Goal: Check status: Check status

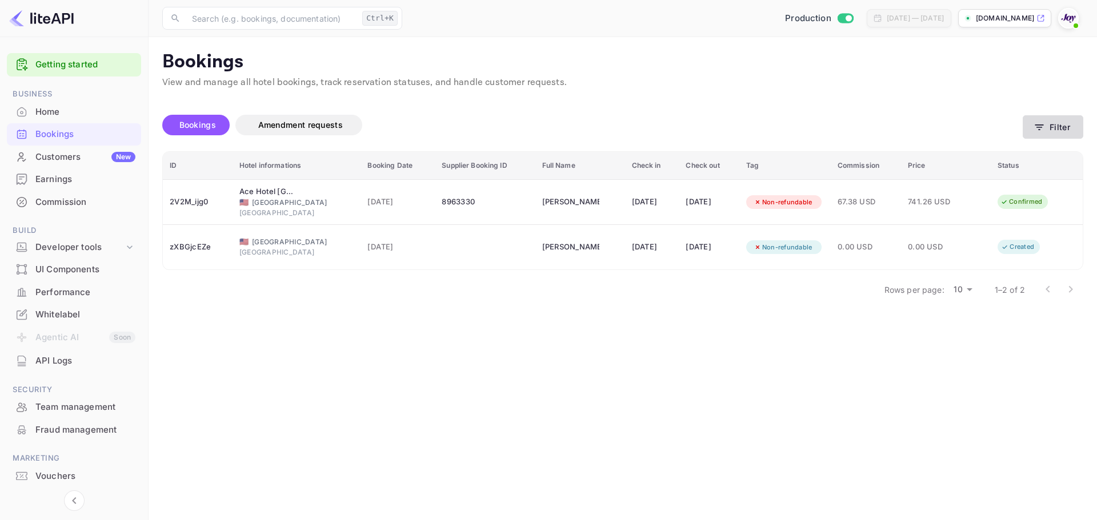
click at [1061, 127] on button "Filter" at bounding box center [1052, 126] width 61 height 23
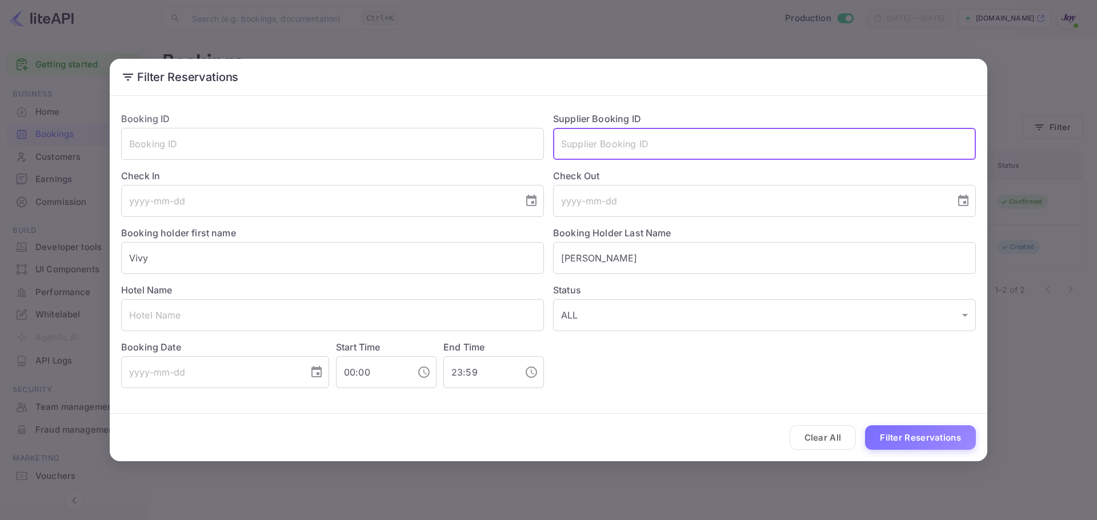
click at [711, 145] on input "text" at bounding box center [764, 144] width 423 height 32
paste input "8102401761"
type input "8102401761"
drag, startPoint x: 639, startPoint y: 145, endPoint x: 340, endPoint y: 133, distance: 299.5
click at [340, 133] on div "Booking ID ​ Supplier Booking ID 8102401761 ​ Check In ​ Check Out ​ Booking ho…" at bounding box center [544, 246] width 864 height 286
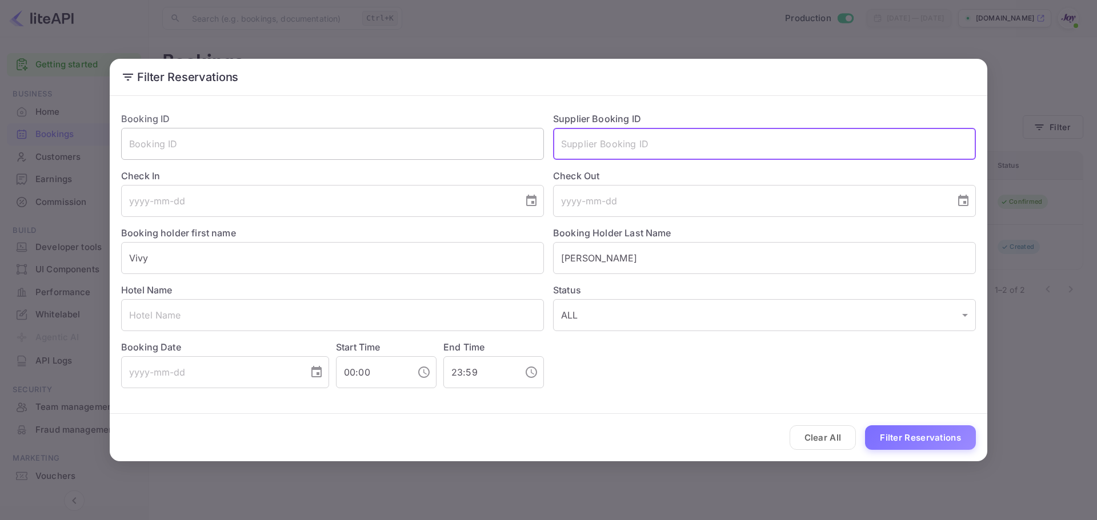
click at [265, 146] on input "text" at bounding box center [332, 144] width 423 height 32
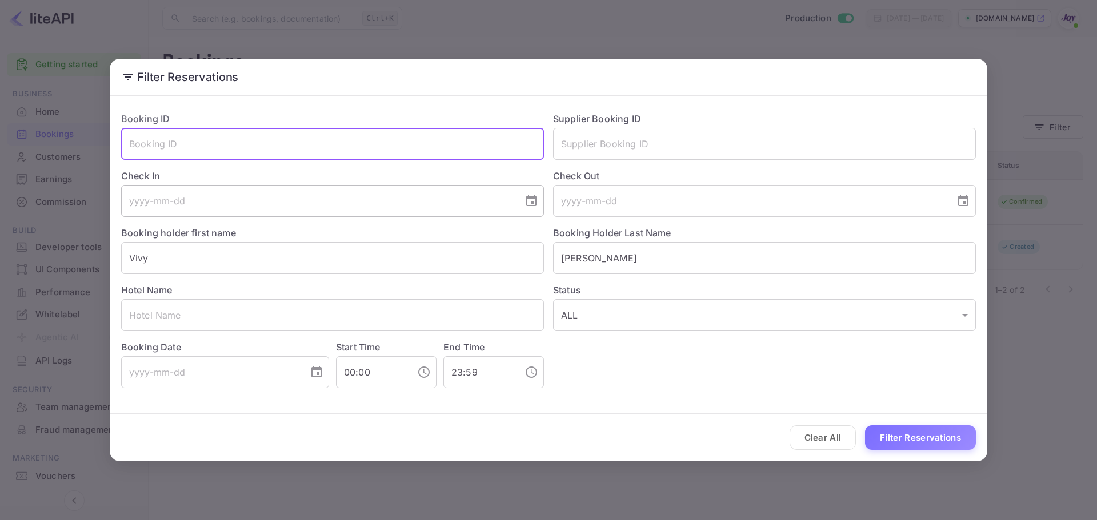
paste input "8102401761"
type input "8102401761"
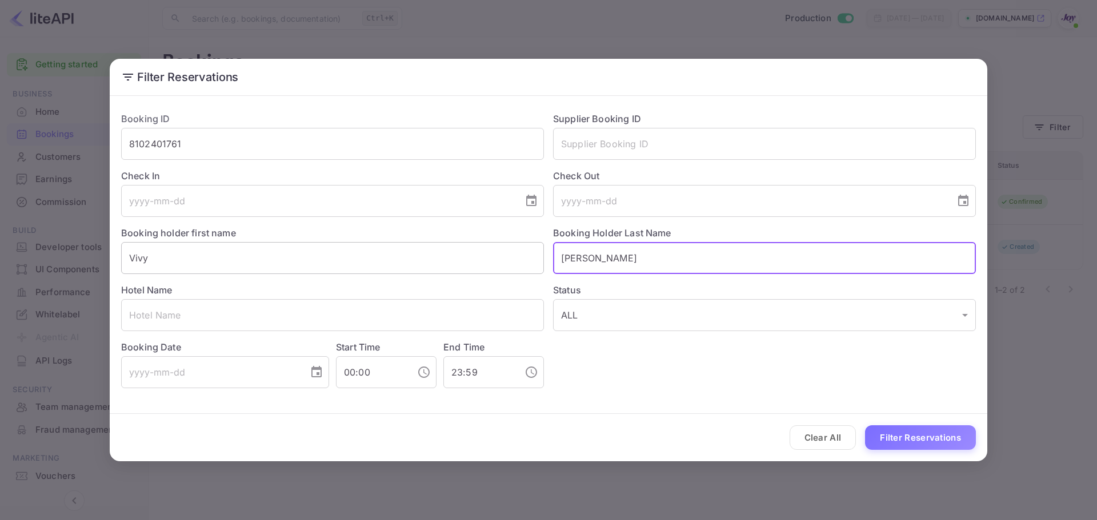
drag, startPoint x: 616, startPoint y: 252, endPoint x: 348, endPoint y: 274, distance: 269.4
click at [348, 274] on div "Booking ID 8102401761 ​ Supplier Booking ID ​ Check In ​ Check Out ​ Booking ho…" at bounding box center [544, 246] width 864 height 286
drag, startPoint x: 194, startPoint y: 267, endPoint x: -232, endPoint y: 238, distance: 427.1
click at [0, 238] on html "Getting started Business Home Bookings Customers New Earnings Commission Build …" at bounding box center [548, 260] width 1097 height 520
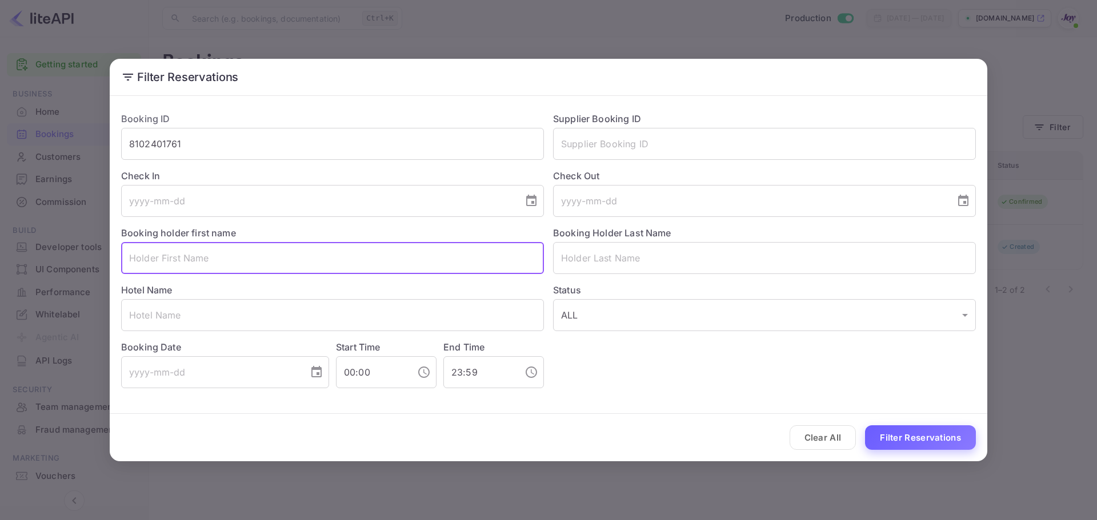
click at [917, 436] on button "Filter Reservations" at bounding box center [920, 438] width 111 height 25
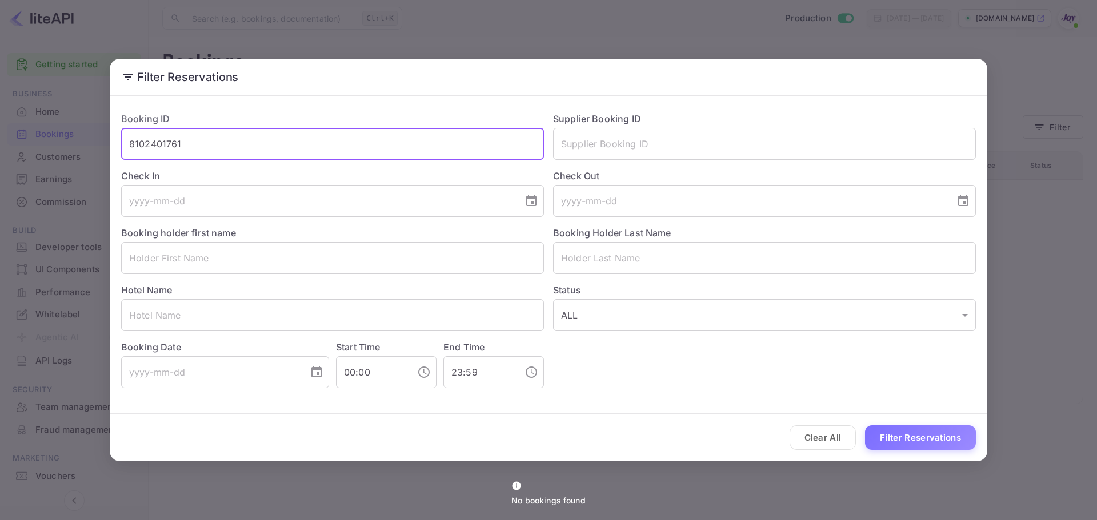
drag, startPoint x: 217, startPoint y: 147, endPoint x: 54, endPoint y: 142, distance: 162.9
click at [57, 141] on div "Filter Reservations Booking ID 8102401761 ​ Supplier Booking ID ​ Check In ​ Ch…" at bounding box center [548, 260] width 1097 height 520
click at [326, 278] on div "Hotel Name ​" at bounding box center [328, 302] width 432 height 57
click at [330, 263] on input "text" at bounding box center [332, 258] width 423 height 32
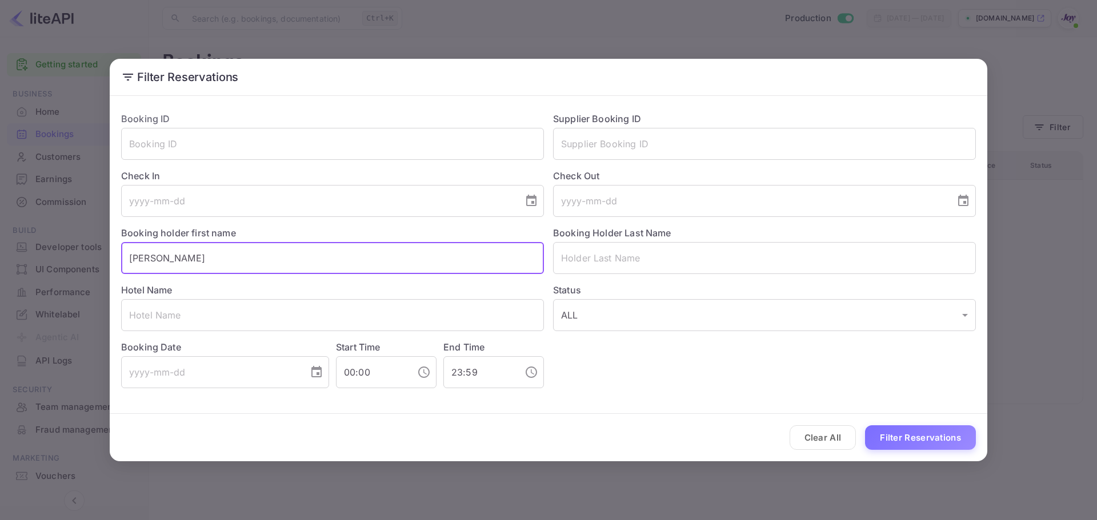
type input "[PERSON_NAME]"
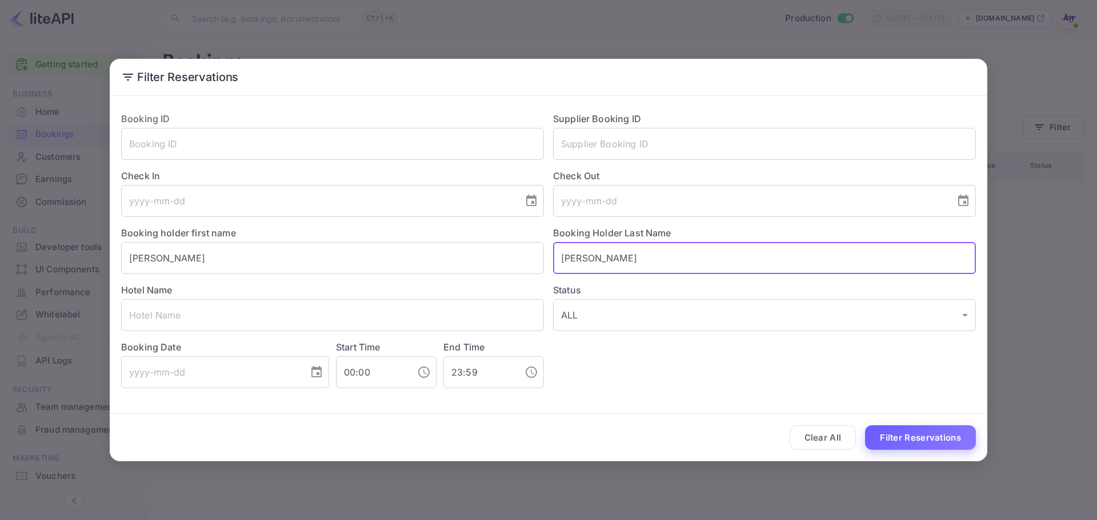
type input "[PERSON_NAME]"
click at [902, 448] on button "Filter Reservations" at bounding box center [920, 438] width 111 height 25
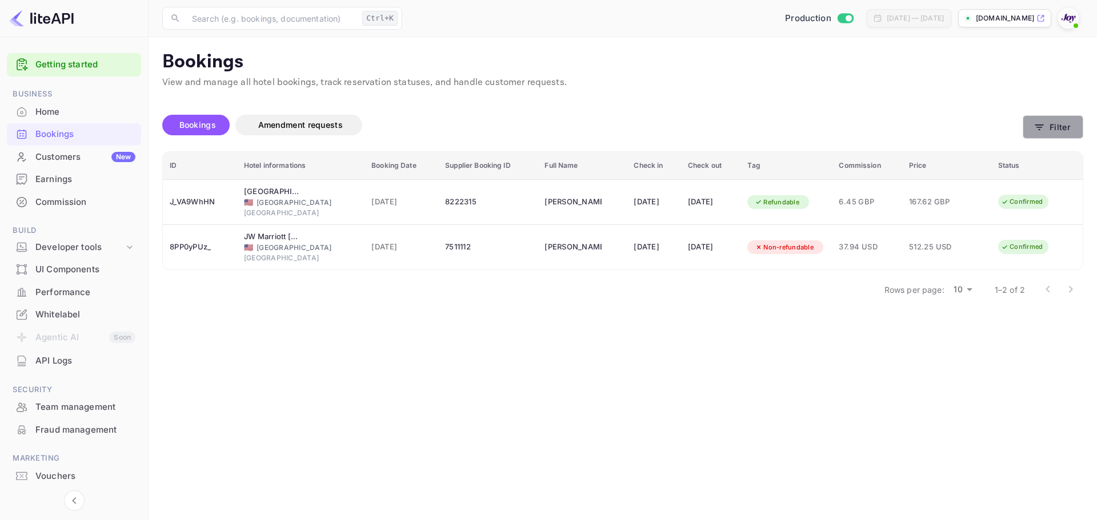
click at [1036, 134] on button "Filter" at bounding box center [1052, 126] width 61 height 23
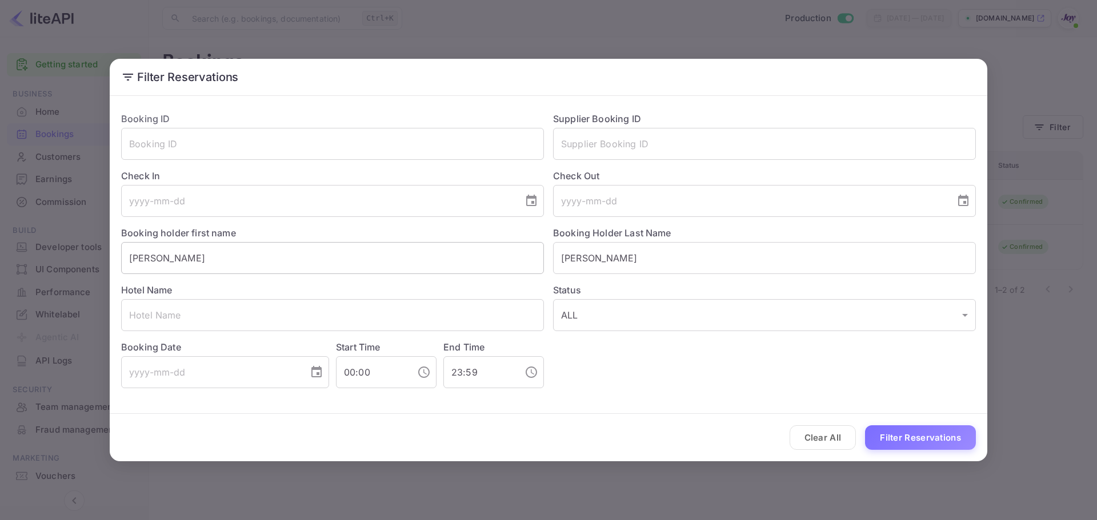
click at [127, 258] on input "[PERSON_NAME]" at bounding box center [332, 258] width 423 height 32
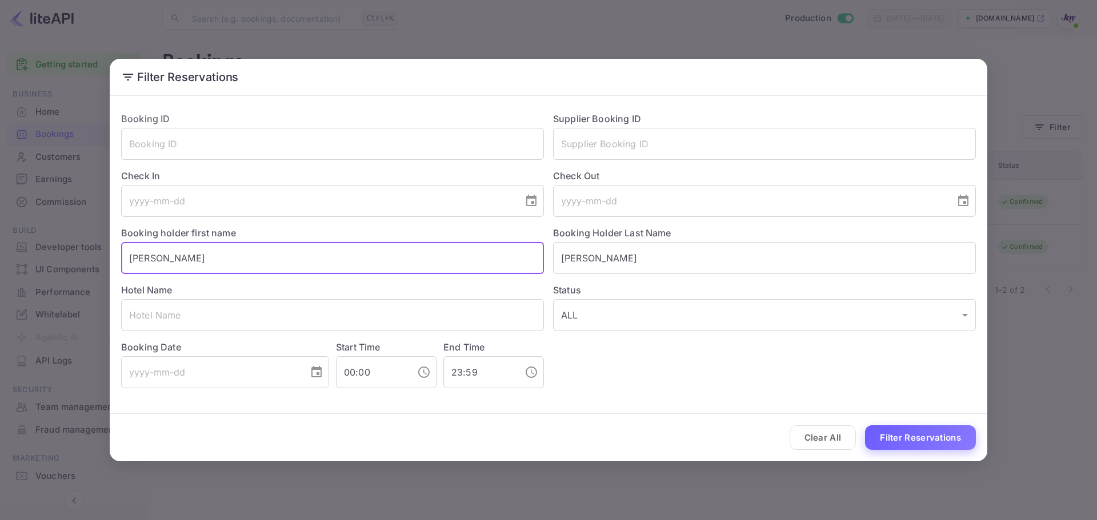
type input "[PERSON_NAME]"
click at [909, 440] on button "Filter Reservations" at bounding box center [920, 438] width 111 height 25
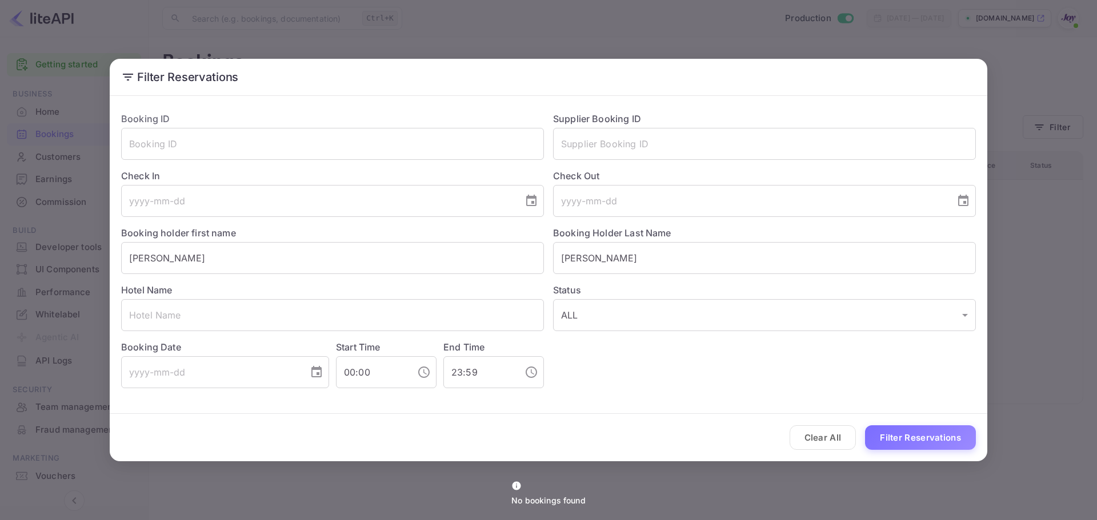
click at [1048, 77] on div "Filter Reservations Booking ID ​ Supplier Booking ID ​ Check In ​ Check Out ​ B…" at bounding box center [548, 260] width 1097 height 520
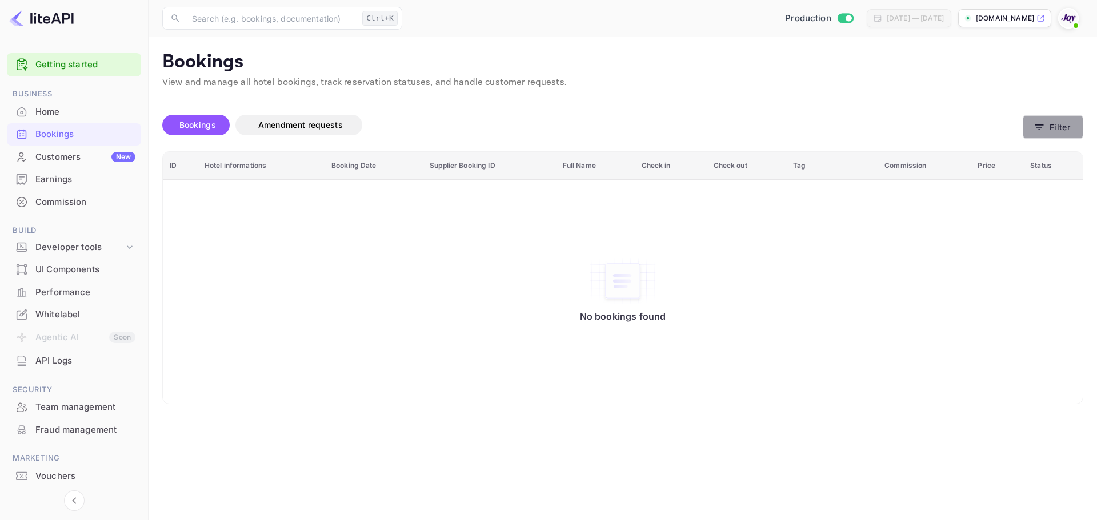
click at [1049, 125] on button "Filter" at bounding box center [1052, 126] width 61 height 23
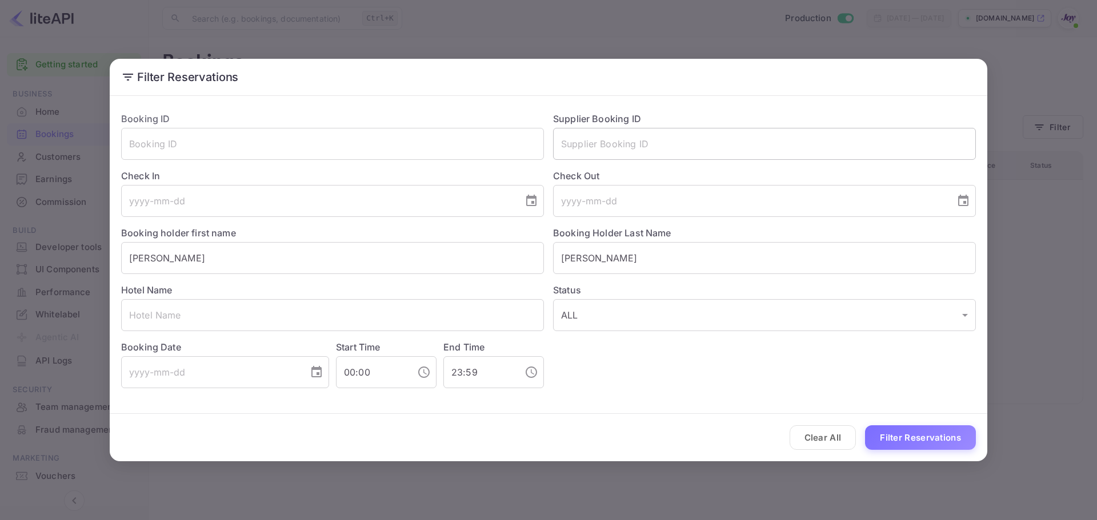
click at [670, 145] on input "text" at bounding box center [764, 144] width 423 height 32
paste input "8965262"
type input "8965262"
drag, startPoint x: 180, startPoint y: 265, endPoint x: -90, endPoint y: 253, distance: 270.4
click at [0, 253] on html "Getting started Business Home Bookings Customers New Earnings Commission Build …" at bounding box center [548, 260] width 1097 height 520
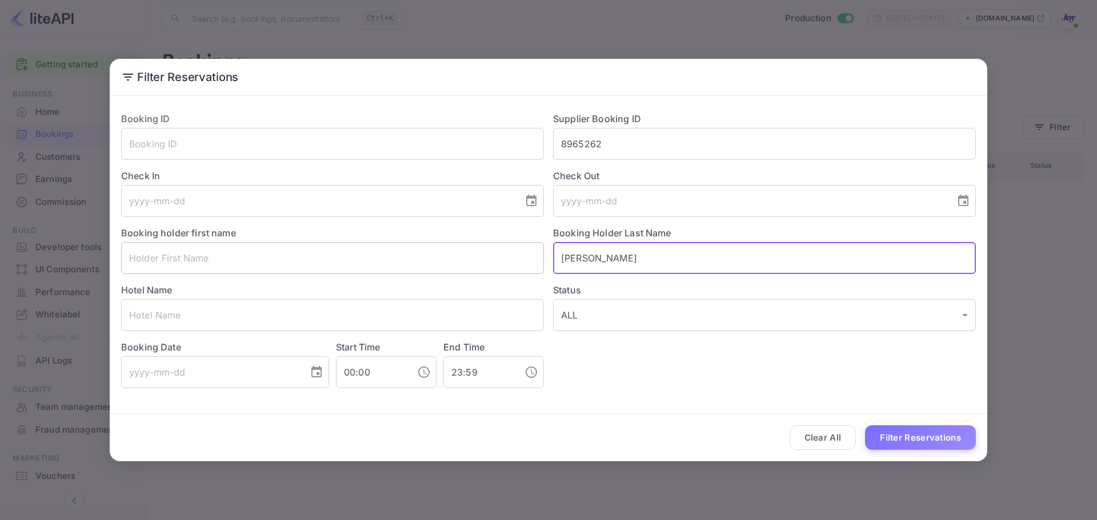
type input "r"
drag, startPoint x: 591, startPoint y: 249, endPoint x: 482, endPoint y: 256, distance: 109.3
click at [488, 256] on div "Booking ID ​ Supplier Booking ID 8965262 ​ Check In ​ Check Out ​ Booking holde…" at bounding box center [544, 246] width 864 height 286
drag, startPoint x: 672, startPoint y: 266, endPoint x: 374, endPoint y: 289, distance: 299.6
click at [373, 289] on div "Booking ID ​ Supplier Booking ID 8965262 ​ Check In ​ Check Out ​ Booking holde…" at bounding box center [544, 246] width 864 height 286
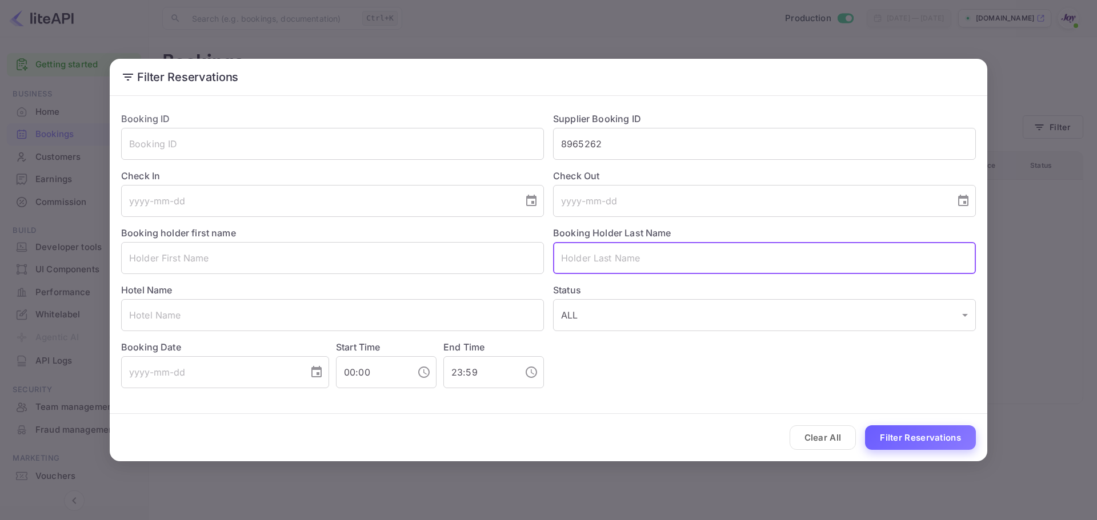
click at [923, 426] on button "Filter Reservations" at bounding box center [920, 438] width 111 height 25
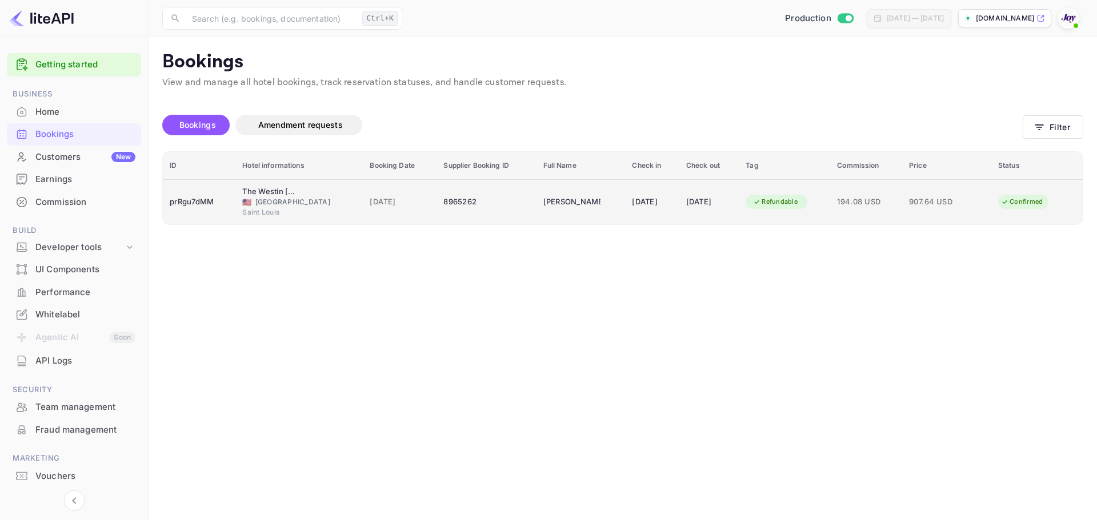
click at [575, 207] on div "[PERSON_NAME]" at bounding box center [571, 202] width 57 height 18
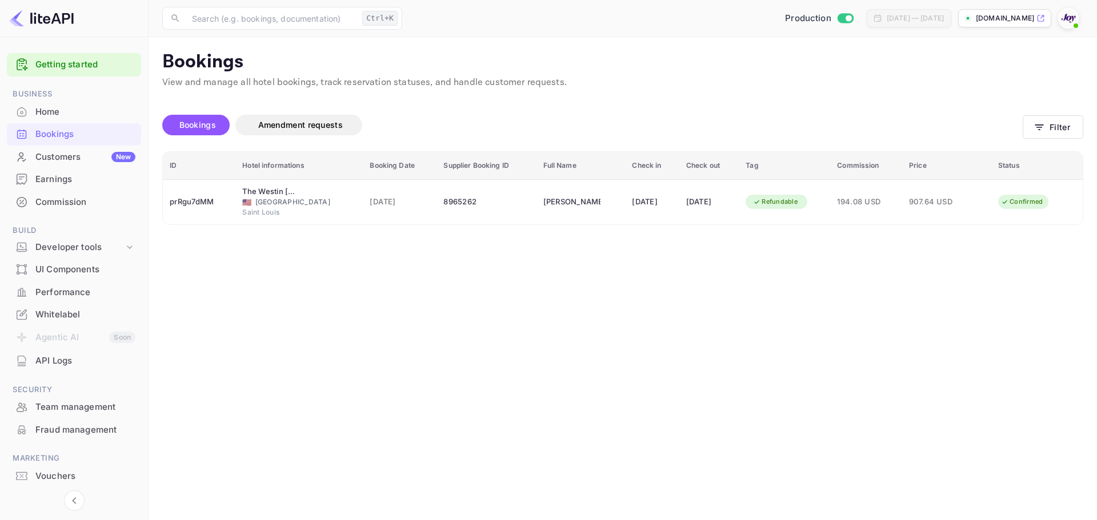
scroll to position [254, 0]
drag, startPoint x: 619, startPoint y: 234, endPoint x: 628, endPoint y: 232, distance: 9.9
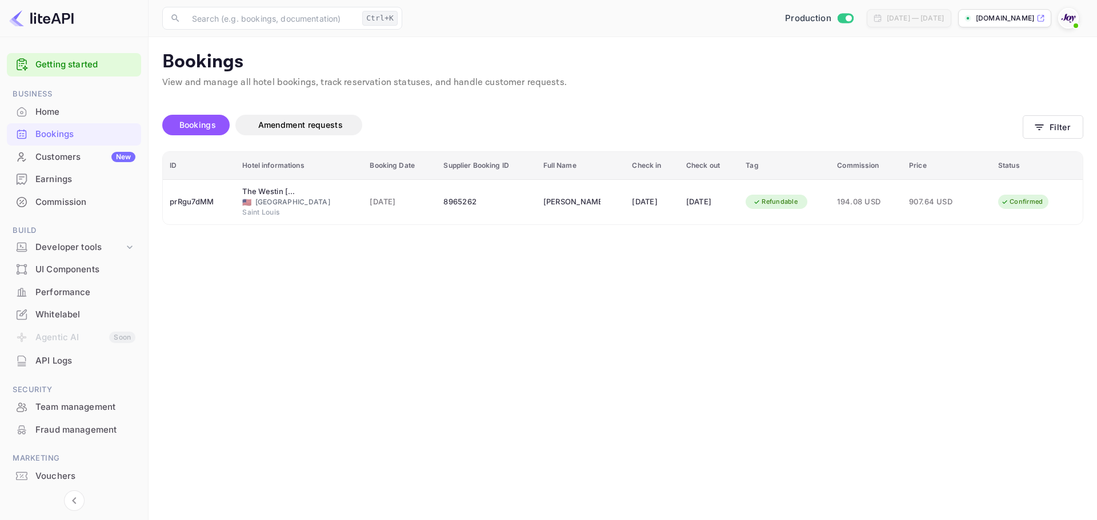
copy div "[PERSON_NAME]"
click at [1059, 125] on button "Filter" at bounding box center [1052, 126] width 61 height 23
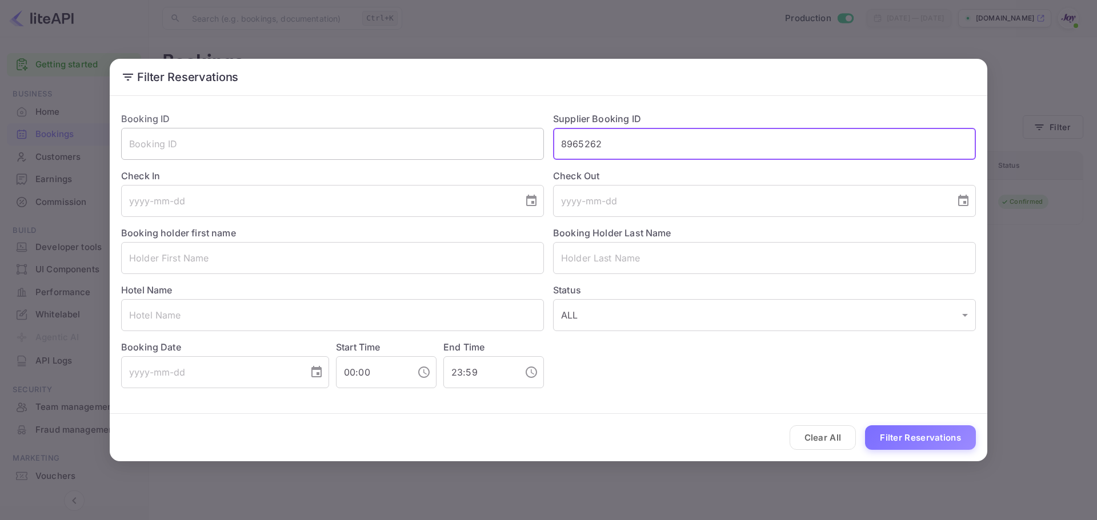
drag, startPoint x: 447, startPoint y: 110, endPoint x: 272, endPoint y: 132, distance: 176.1
click at [268, 125] on div "Booking ID ​ Supplier Booking ID 8965262 ​ Check In ​ Check Out ​ Booking holde…" at bounding box center [544, 246] width 864 height 286
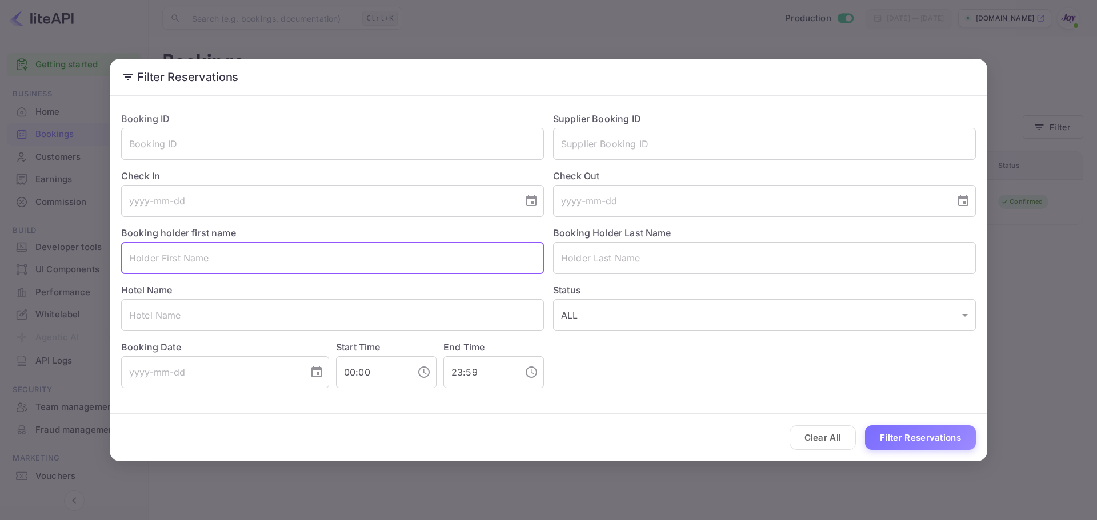
click at [175, 251] on input "text" at bounding box center [332, 258] width 423 height 32
paste input "[PERSON_NAME]"
drag, startPoint x: 189, startPoint y: 250, endPoint x: 149, endPoint y: 249, distance: 40.6
click at [149, 249] on input "[PERSON_NAME]" at bounding box center [332, 258] width 423 height 32
type input "[PERSON_NAME]"
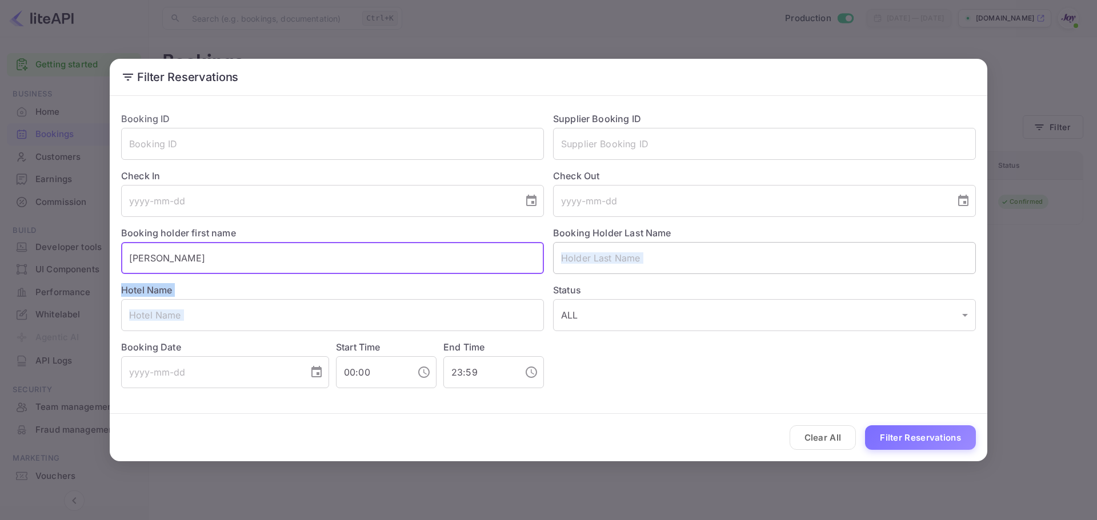
drag, startPoint x: 724, startPoint y: 275, endPoint x: 727, endPoint y: 268, distance: 7.4
click at [727, 268] on div "Booking ID ​ Supplier Booking ID ​ Check In ​ Check Out ​ Booking holder first …" at bounding box center [544, 246] width 864 height 286
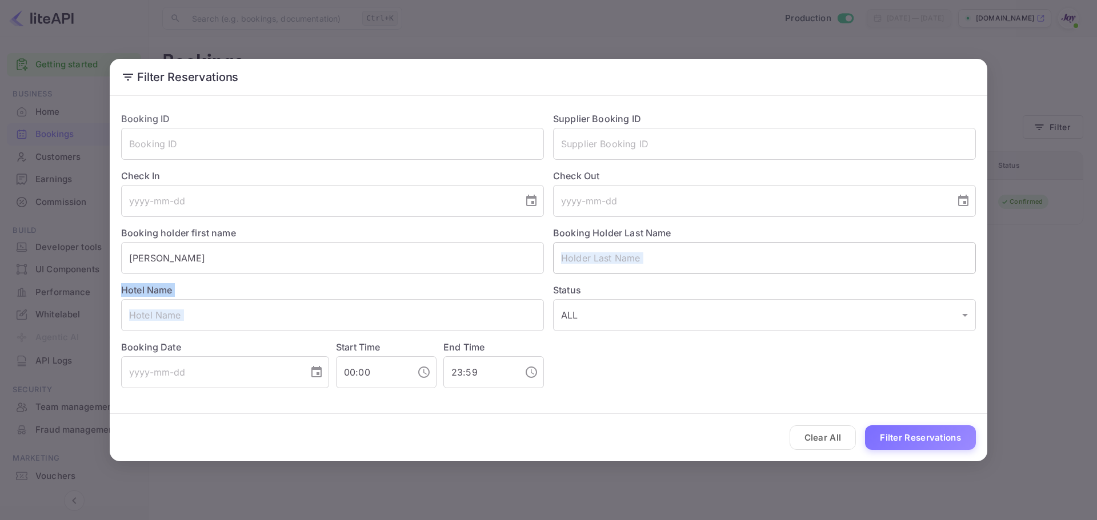
click at [727, 268] on input "text" at bounding box center [764, 258] width 423 height 32
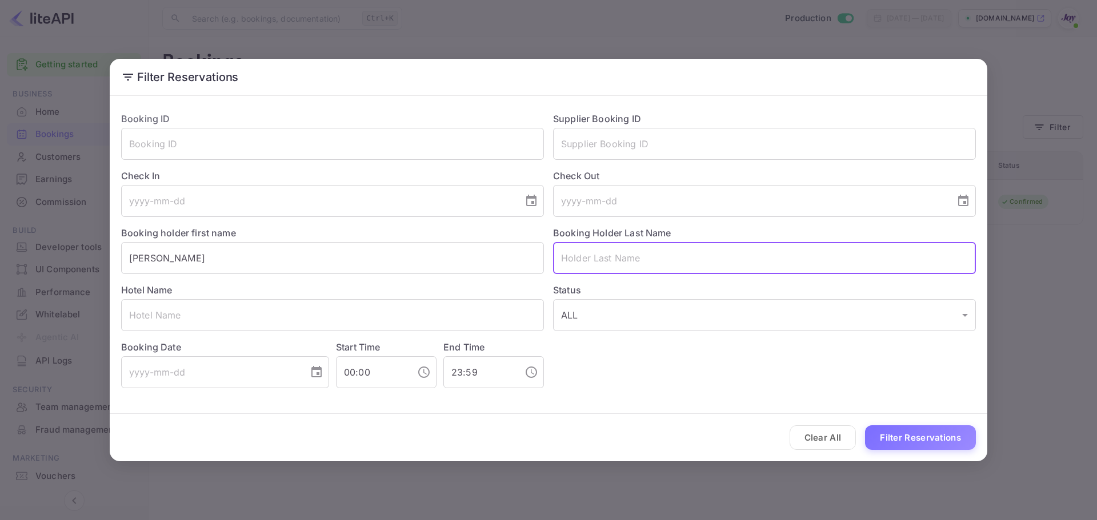
click at [725, 260] on input "text" at bounding box center [764, 258] width 423 height 32
paste input "[PERSON_NAME]"
type input "[PERSON_NAME]"
click at [901, 441] on button "Filter Reservations" at bounding box center [920, 438] width 111 height 25
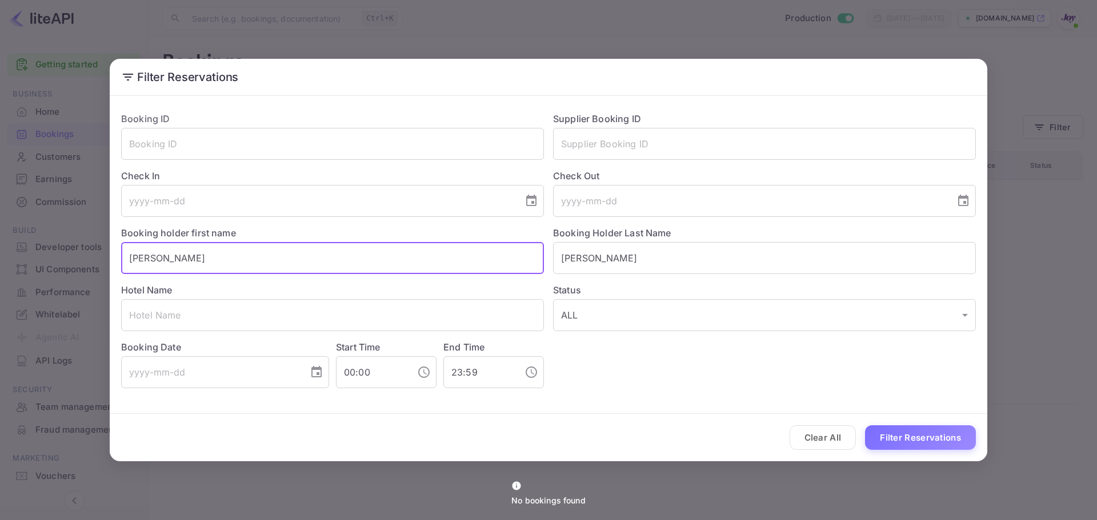
drag, startPoint x: 424, startPoint y: 262, endPoint x: -2, endPoint y: 286, distance: 426.2
click at [0, 286] on html "Getting started Business Home Bookings Customers New Earnings Commission Build …" at bounding box center [548, 260] width 1097 height 520
click at [907, 425] on div "Clear All Filter Reservations" at bounding box center [548, 437] width 877 height 47
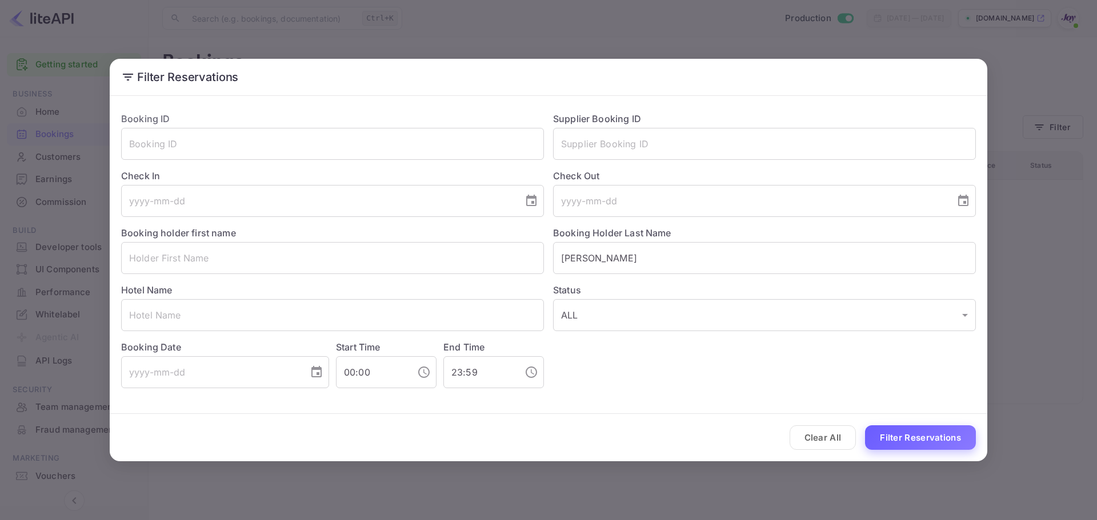
click at [906, 431] on button "Filter Reservations" at bounding box center [920, 438] width 111 height 25
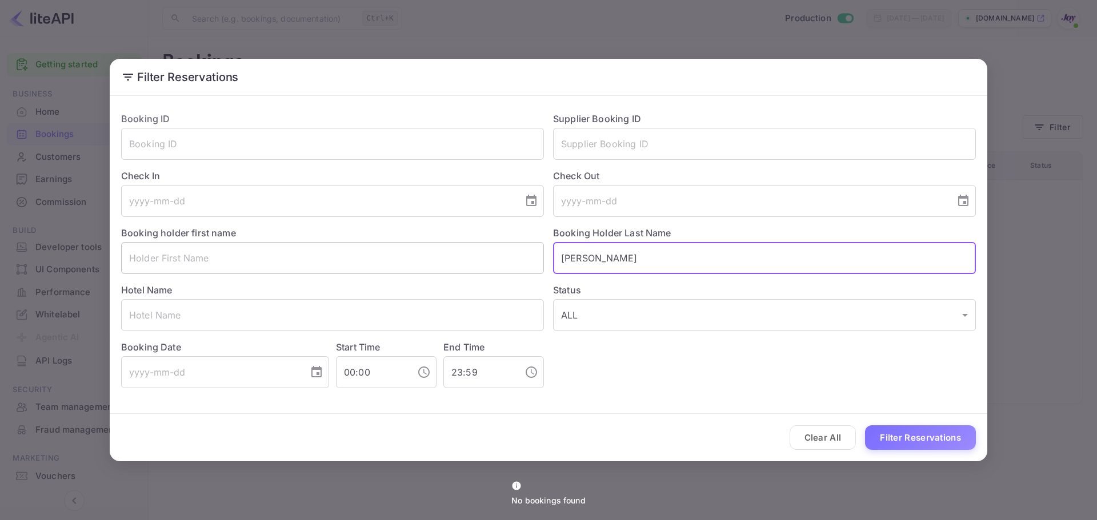
drag, startPoint x: 604, startPoint y: 262, endPoint x: 484, endPoint y: 271, distance: 120.2
click at [484, 271] on div "Booking ID ​ Supplier Booking ID ​ Check In ​ Check Out ​ Booking holder first …" at bounding box center [544, 246] width 864 height 286
click at [243, 260] on input "text" at bounding box center [332, 258] width 423 height 32
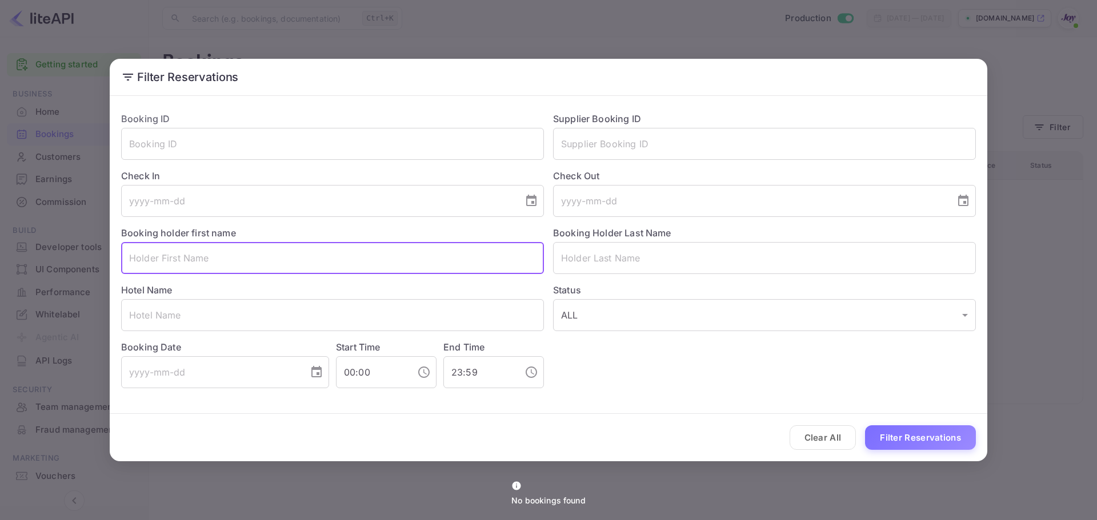
paste input "[PERSON_NAME]"
drag, startPoint x: 153, startPoint y: 260, endPoint x: 95, endPoint y: 259, distance: 58.3
click at [95, 259] on div "Filter Reservations Booking ID ​ Supplier Booking ID ​ Check In ​ Check Out ​ B…" at bounding box center [548, 260] width 1097 height 520
type input "L"
type input "Mrs. [PERSON_NAME]"
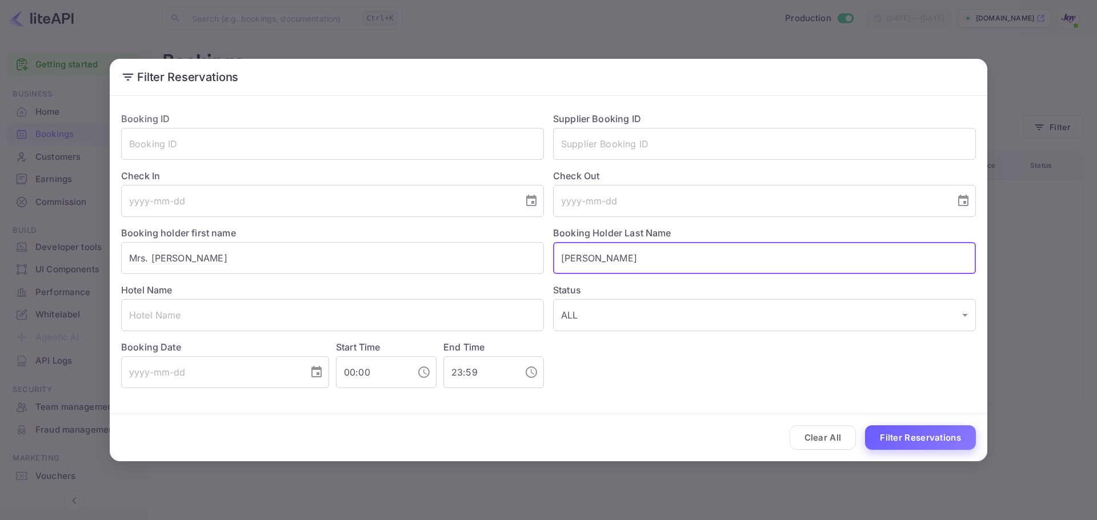
type input "[PERSON_NAME]"
click at [874, 445] on button "Filter Reservations" at bounding box center [920, 438] width 111 height 25
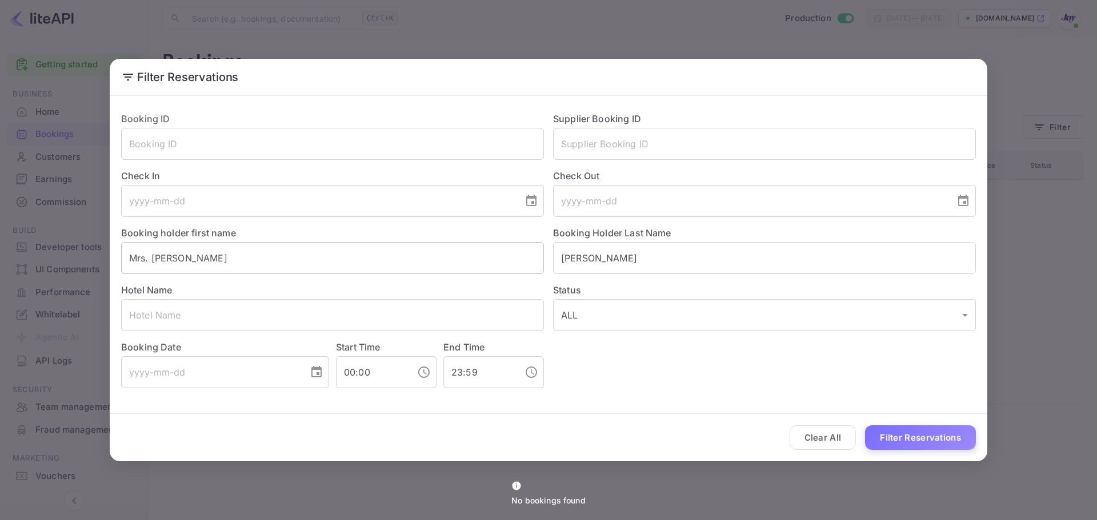
click at [141, 254] on input "Mrs. [PERSON_NAME]" at bounding box center [332, 258] width 423 height 32
click at [941, 449] on button "Filter Reservations" at bounding box center [920, 438] width 111 height 25
drag, startPoint x: 192, startPoint y: 264, endPoint x: 53, endPoint y: 269, distance: 138.9
click at [53, 269] on div "Filter Reservations Booking ID ​ Supplier Booking ID ​ Check In ​ Check Out ​ B…" at bounding box center [548, 260] width 1097 height 520
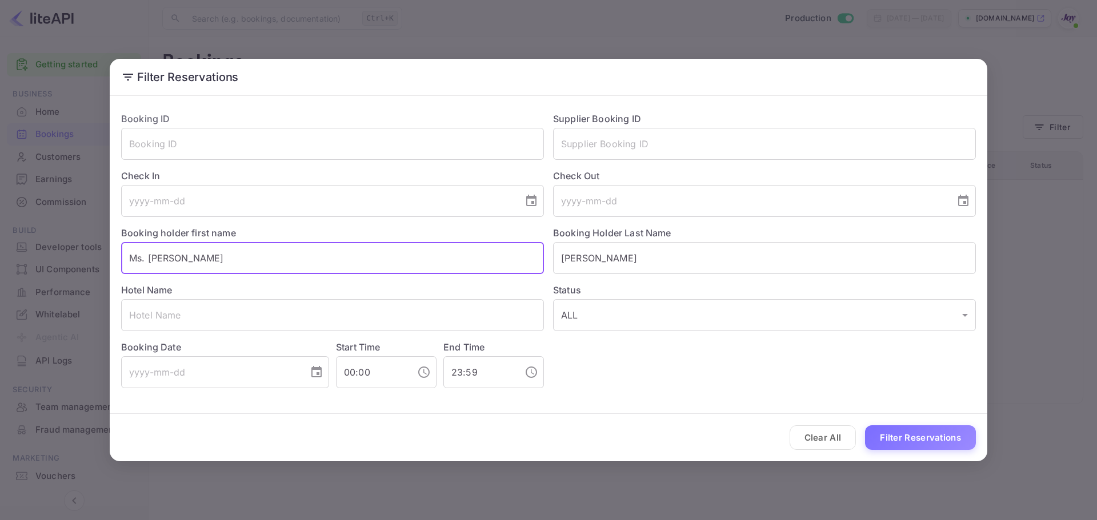
paste input "[PERSON_NAME]"
drag, startPoint x: 190, startPoint y: 256, endPoint x: 154, endPoint y: 252, distance: 35.6
click at [152, 250] on input "[PERSON_NAME]" at bounding box center [332, 258] width 423 height 32
type input "Vivy"
click at [601, 244] on div "Booking Holder Last Name [PERSON_NAME] ​" at bounding box center [760, 245] width 432 height 57
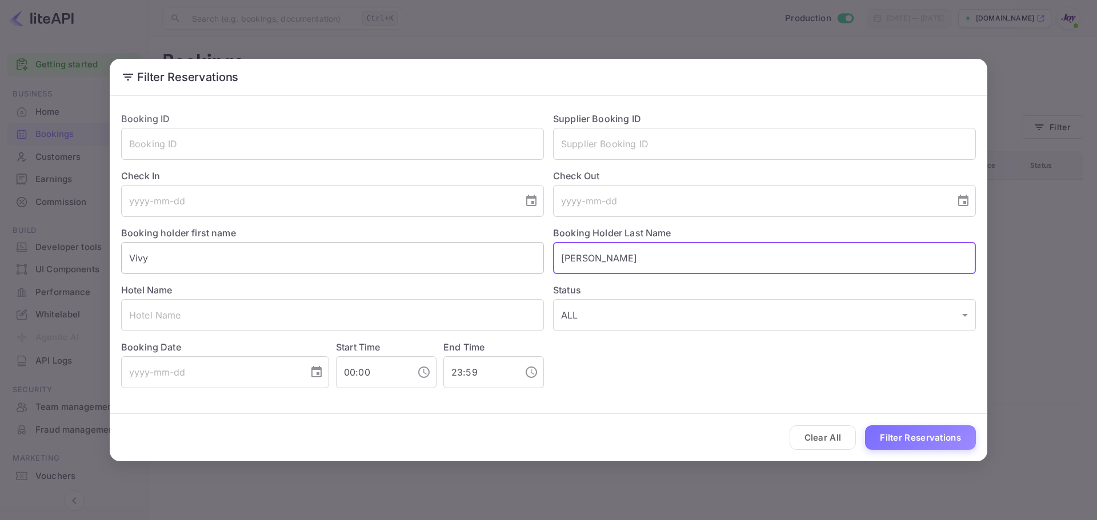
drag, startPoint x: 601, startPoint y: 252, endPoint x: 515, endPoint y: 268, distance: 87.7
click at [519, 264] on div "Booking ID ​ Supplier Booking ID ​ Check In ​ Check Out ​ Booking holder first …" at bounding box center [544, 246] width 864 height 286
paste input "[PERSON_NAME]"
type input "[PERSON_NAME]"
click at [893, 443] on button "Filter Reservations" at bounding box center [920, 438] width 111 height 25
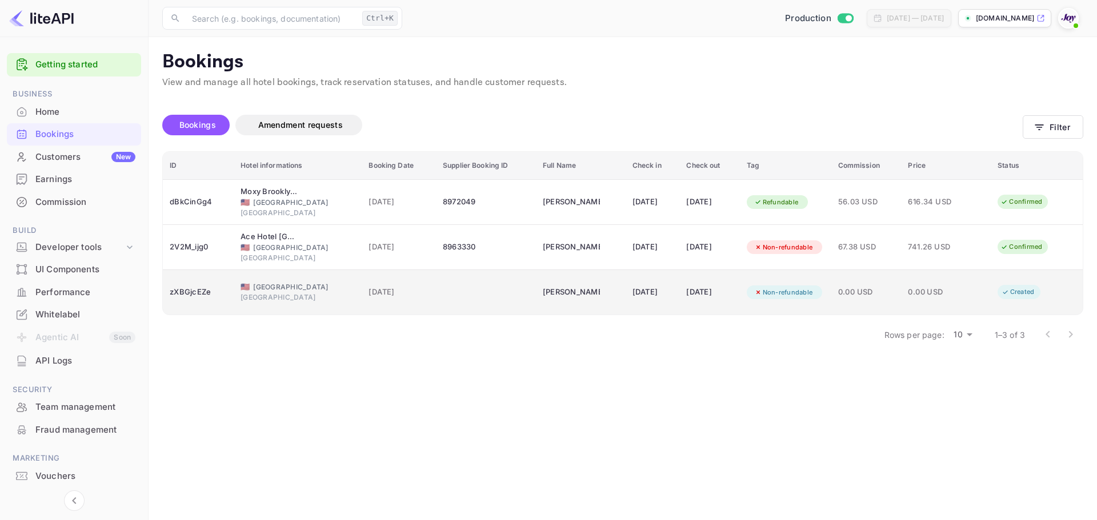
click at [689, 299] on div "[DATE]" at bounding box center [709, 292] width 46 height 18
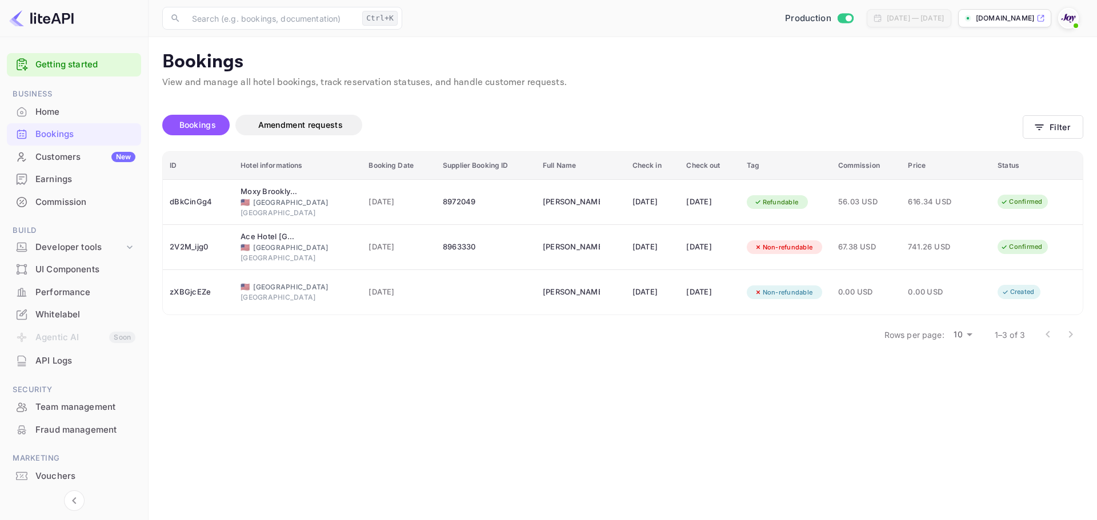
scroll to position [255, 0]
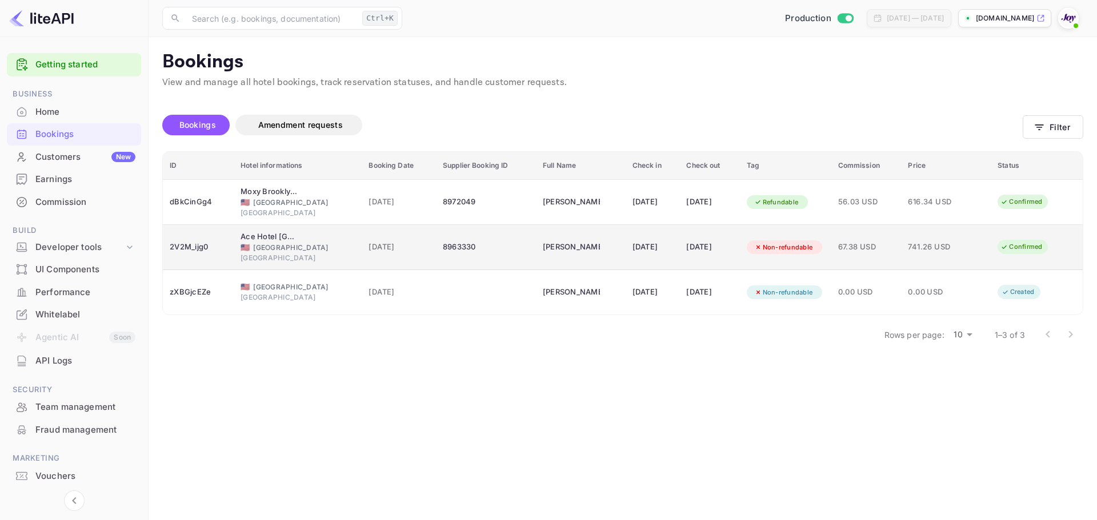
click at [720, 252] on div "[DATE]" at bounding box center [709, 247] width 46 height 18
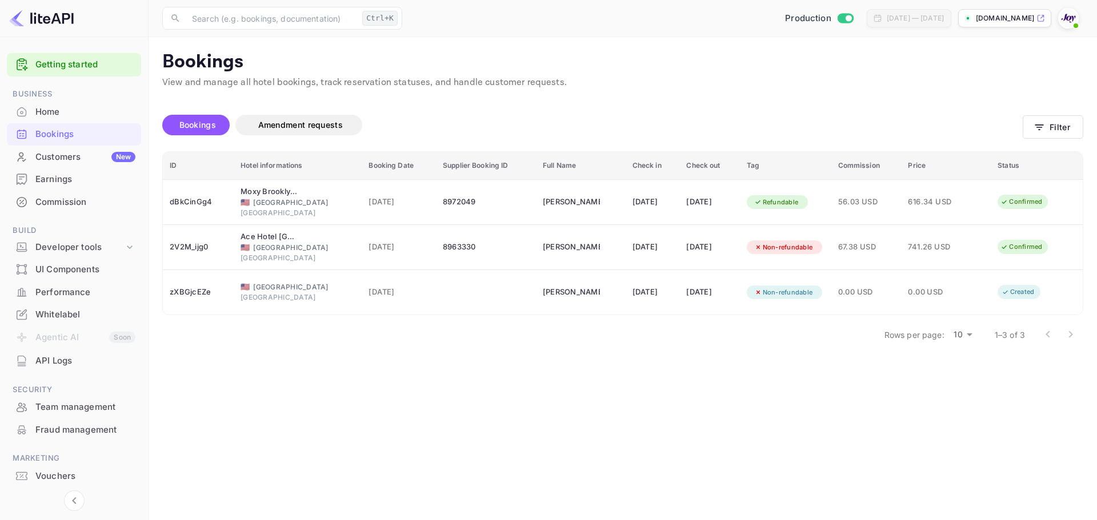
scroll to position [228, 0]
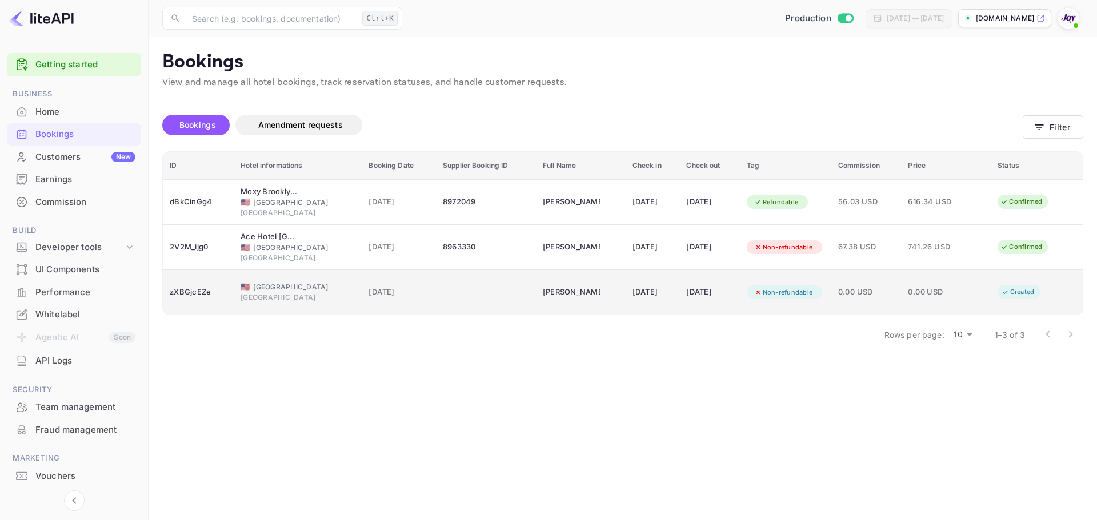
click at [762, 303] on td "Non-refundable" at bounding box center [785, 292] width 91 height 45
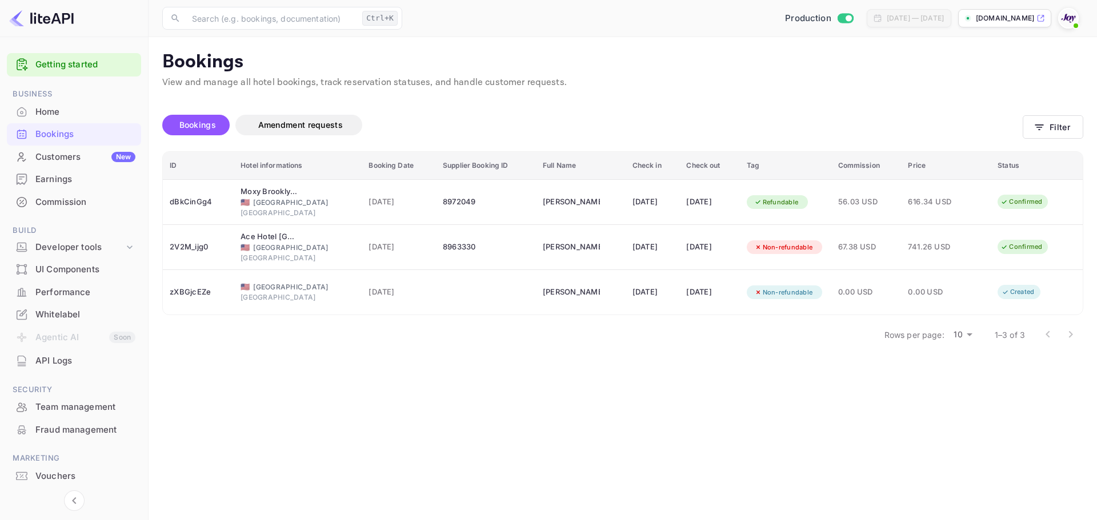
scroll to position [255, 0]
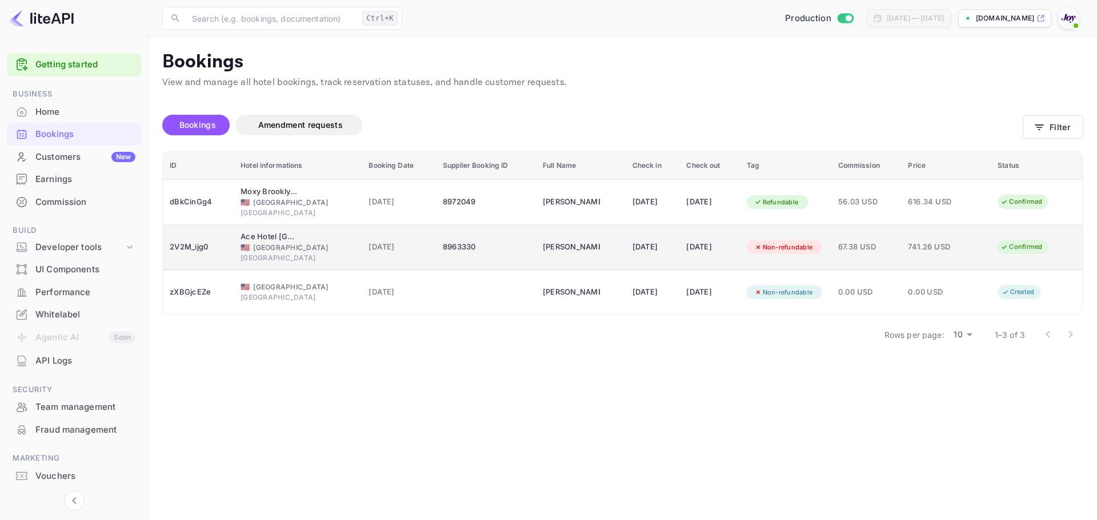
click at [707, 239] on div "[DATE]" at bounding box center [709, 247] width 46 height 18
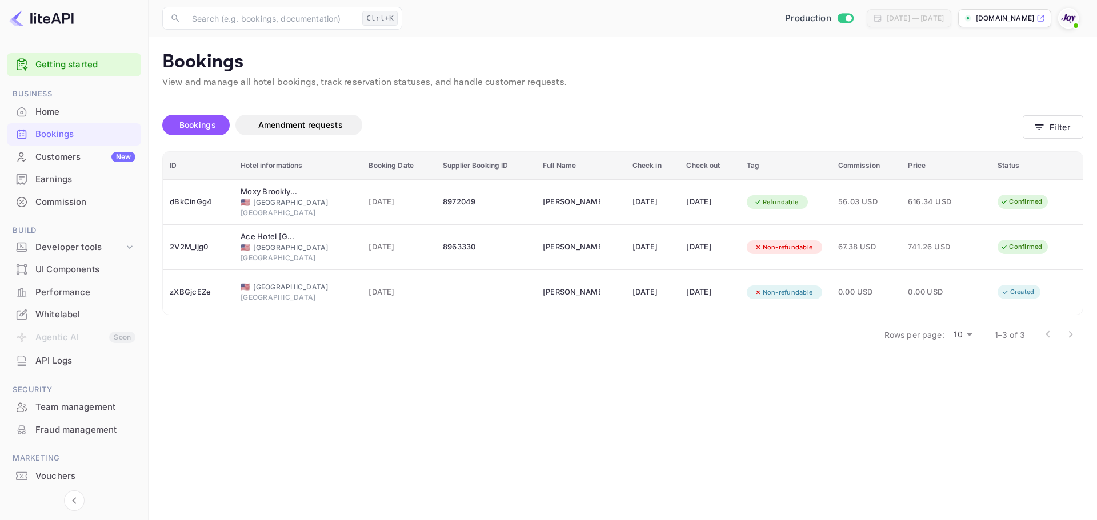
copy div "741.26"
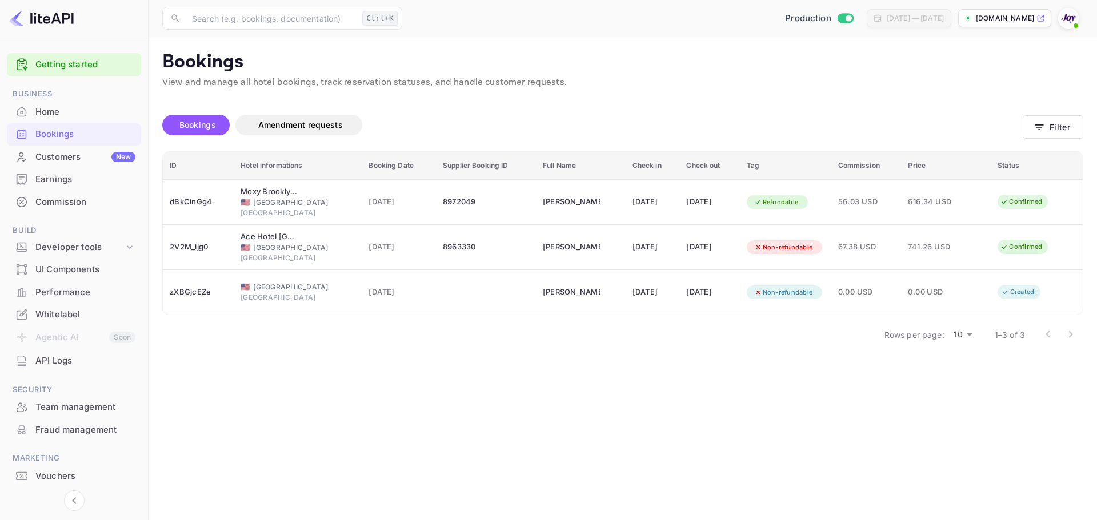
copy div "8963330"
drag, startPoint x: 670, startPoint y: 75, endPoint x: 675, endPoint y: 69, distance: 8.1
click at [1065, 134] on button "Filter" at bounding box center [1052, 126] width 61 height 23
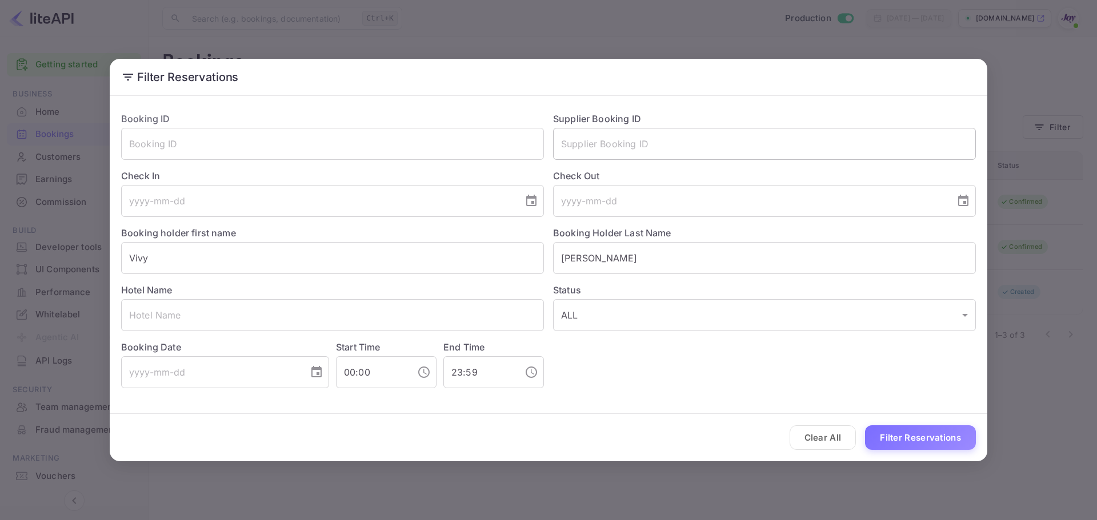
click at [625, 146] on input "text" at bounding box center [764, 144] width 423 height 32
paste input "8965378"
type input "8965378"
click at [465, 251] on input "Vivy" at bounding box center [332, 258] width 423 height 32
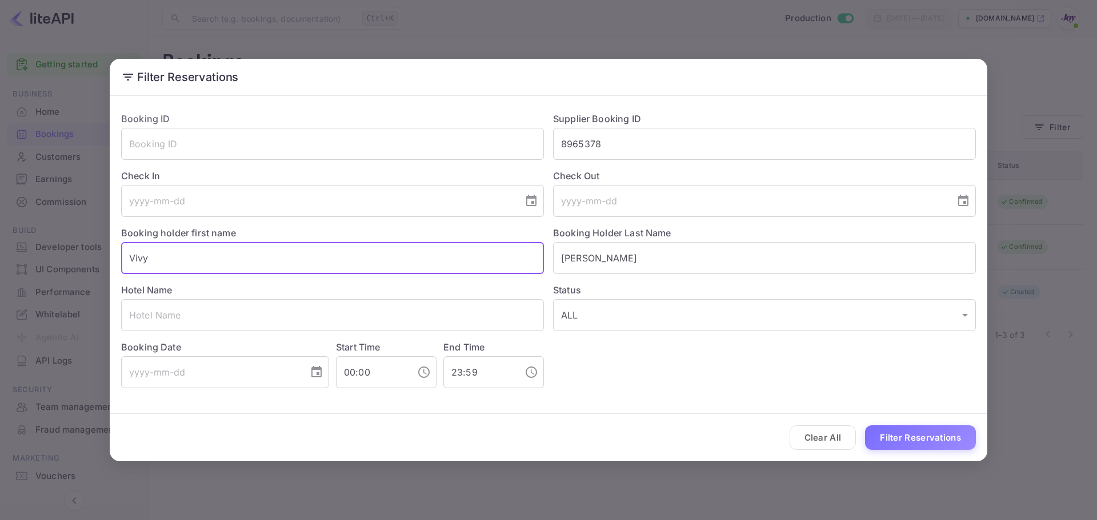
click at [464, 252] on input "Vivy" at bounding box center [332, 258] width 423 height 32
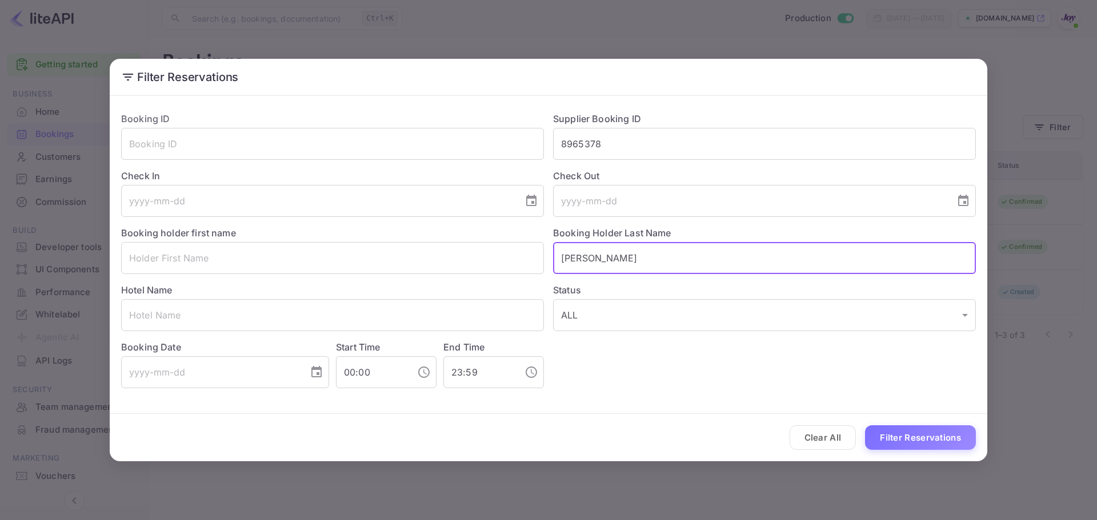
click at [599, 257] on input "[PERSON_NAME]" at bounding box center [764, 258] width 423 height 32
click at [887, 426] on button "Filter Reservations" at bounding box center [920, 438] width 111 height 25
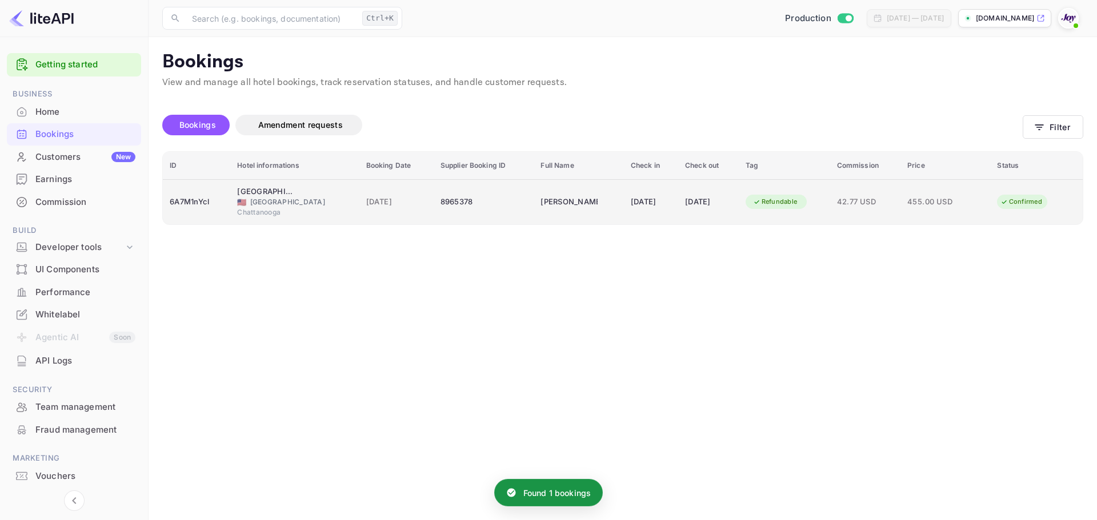
click at [276, 214] on div "Chattanooga" at bounding box center [294, 212] width 115 height 10
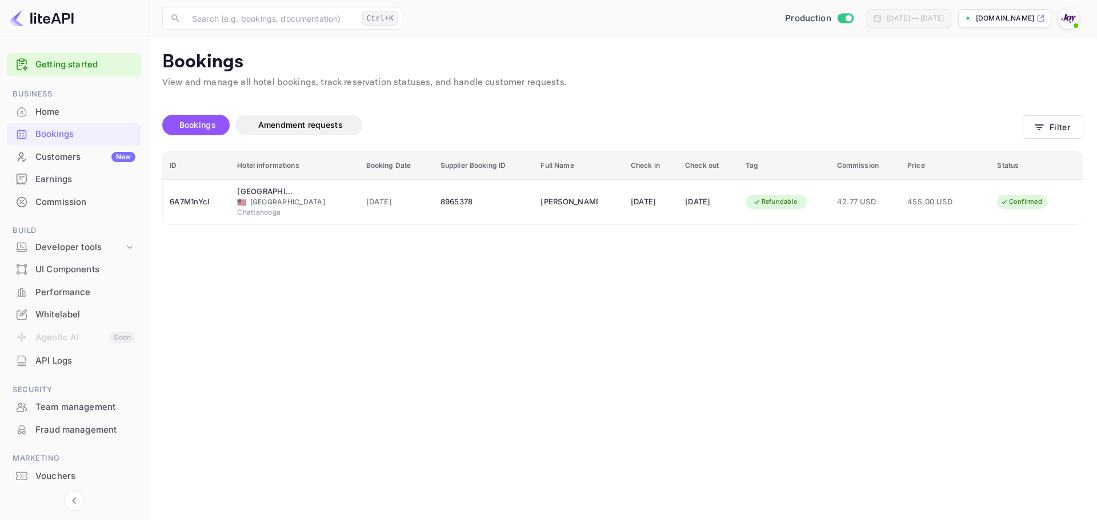
click at [1074, 123] on button "Filter" at bounding box center [1052, 126] width 61 height 23
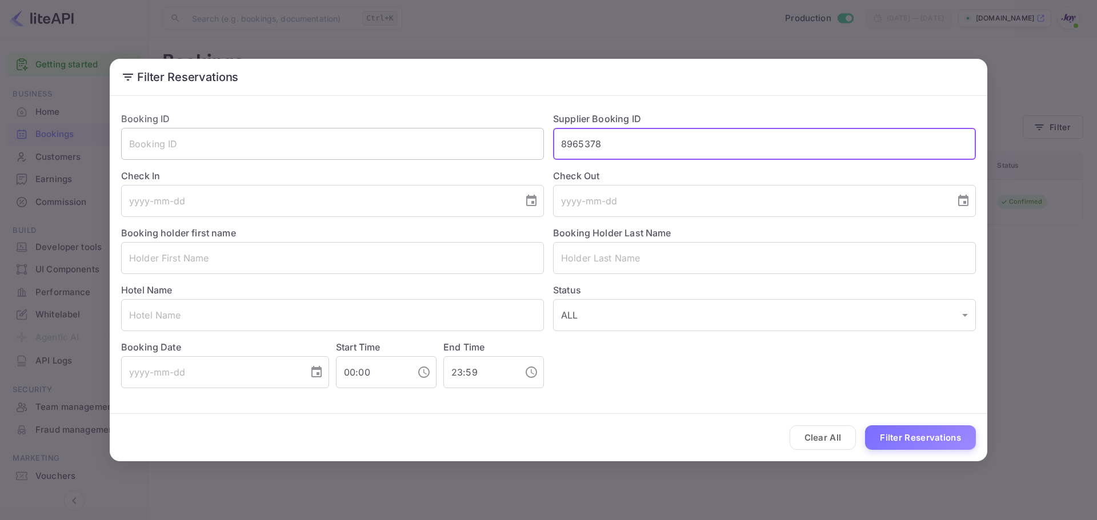
drag, startPoint x: 685, startPoint y: 150, endPoint x: 419, endPoint y: 161, distance: 265.8
click at [421, 159] on div "Booking ID ​ Supplier Booking ID 8965378 ​ Check In ​ Check Out ​ Booking holde…" at bounding box center [544, 246] width 864 height 286
type input "\"
click at [615, 137] on input "text" at bounding box center [764, 144] width 423 height 32
type input "8972618"
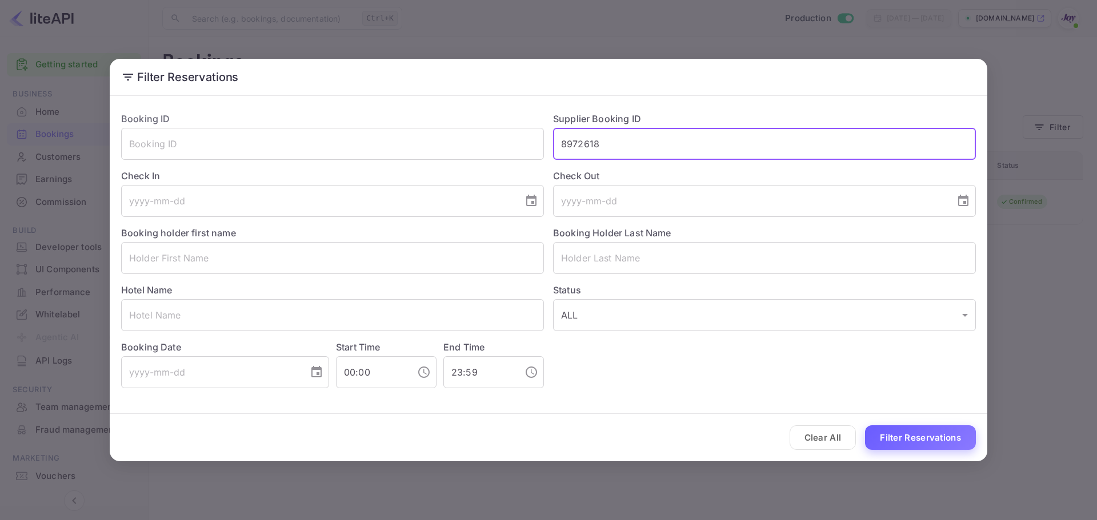
click at [905, 441] on button "Filter Reservations" at bounding box center [920, 438] width 111 height 25
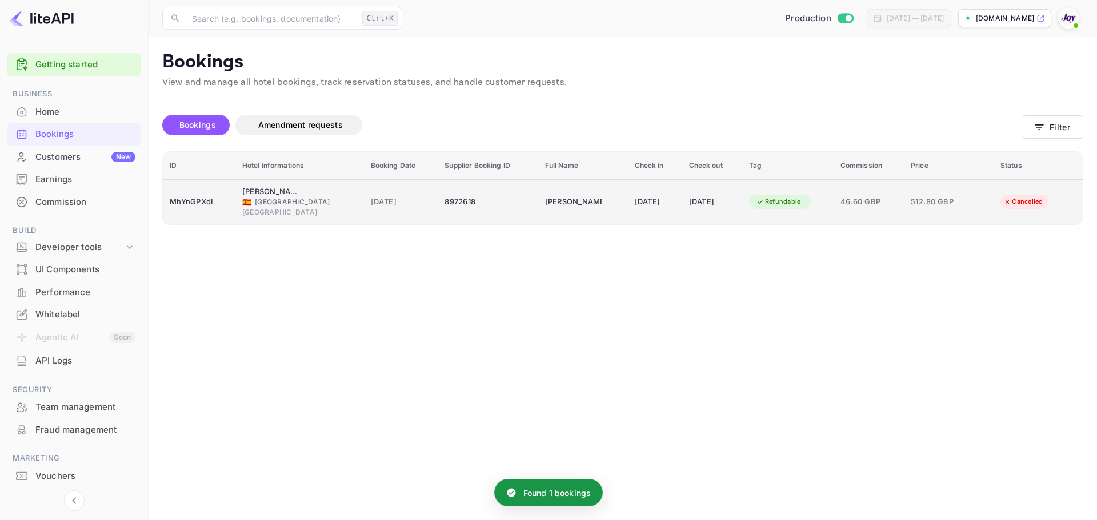
click at [364, 183] on td "[DATE]" at bounding box center [401, 201] width 74 height 45
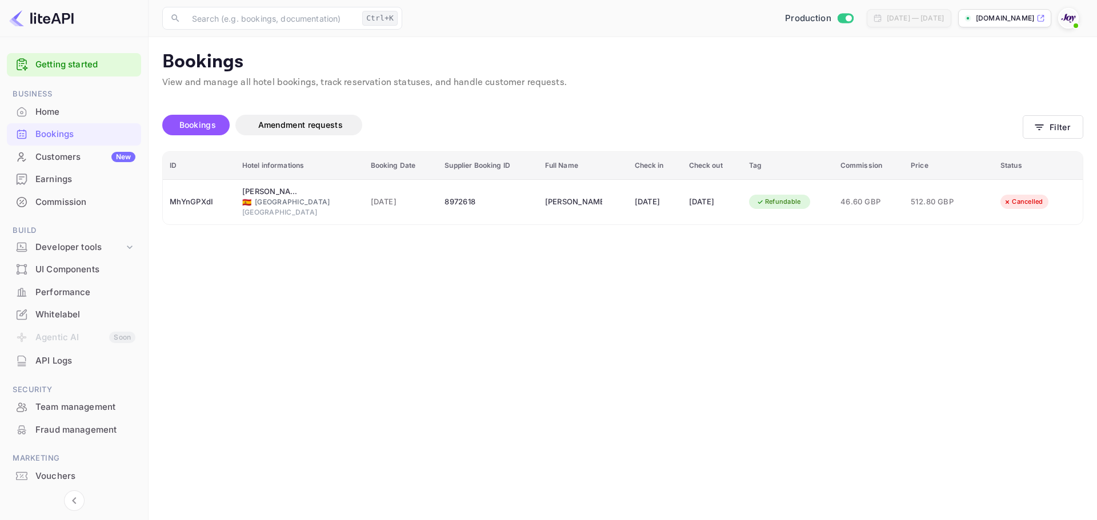
scroll to position [0, 0]
click at [1045, 127] on button "Filter" at bounding box center [1052, 126] width 61 height 23
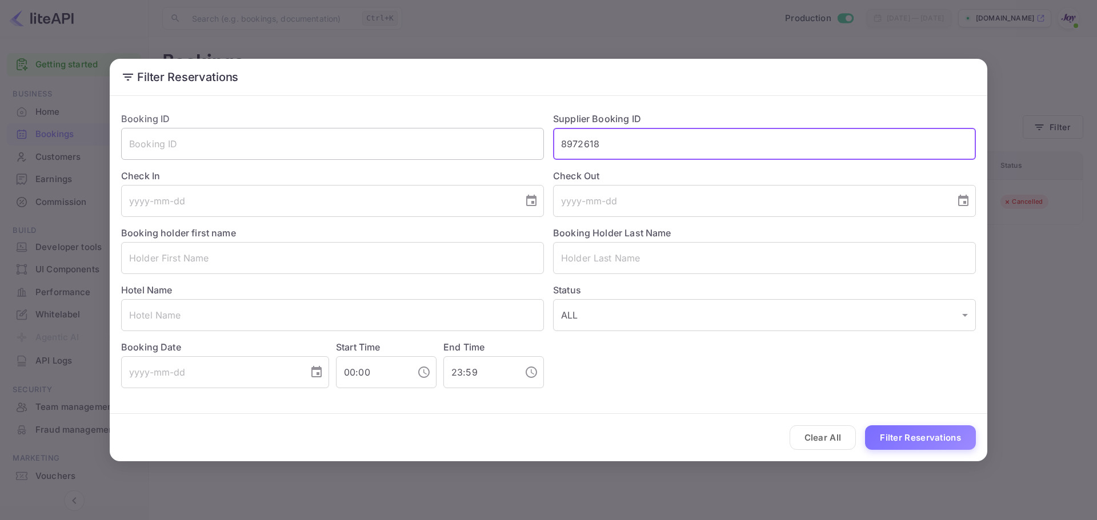
drag, startPoint x: 612, startPoint y: 151, endPoint x: 378, endPoint y: 152, distance: 234.2
click at [378, 152] on div "Booking ID ​ Supplier Booking ID 8972618 ​ Check In ​ Check Out ​ Booking holde…" at bounding box center [544, 246] width 864 height 286
click at [170, 260] on input "text" at bounding box center [332, 258] width 423 height 32
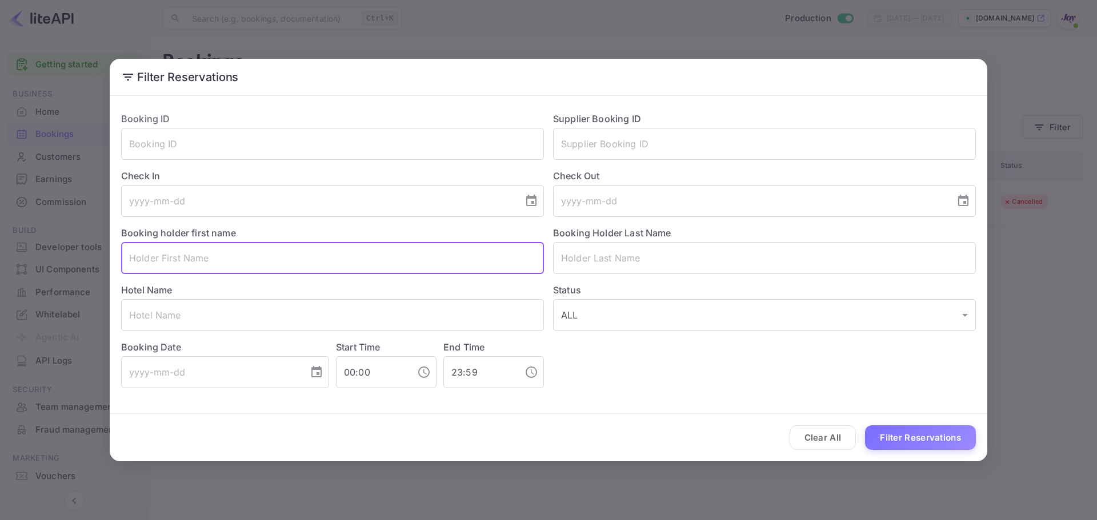
paste input "[PERSON_NAME]"
drag, startPoint x: 196, startPoint y: 252, endPoint x: 156, endPoint y: 237, distance: 42.6
click at [152, 256] on input "[PERSON_NAME]" at bounding box center [332, 258] width 423 height 32
type input "[PERSON_NAME]"
click at [720, 264] on input "text" at bounding box center [764, 258] width 423 height 32
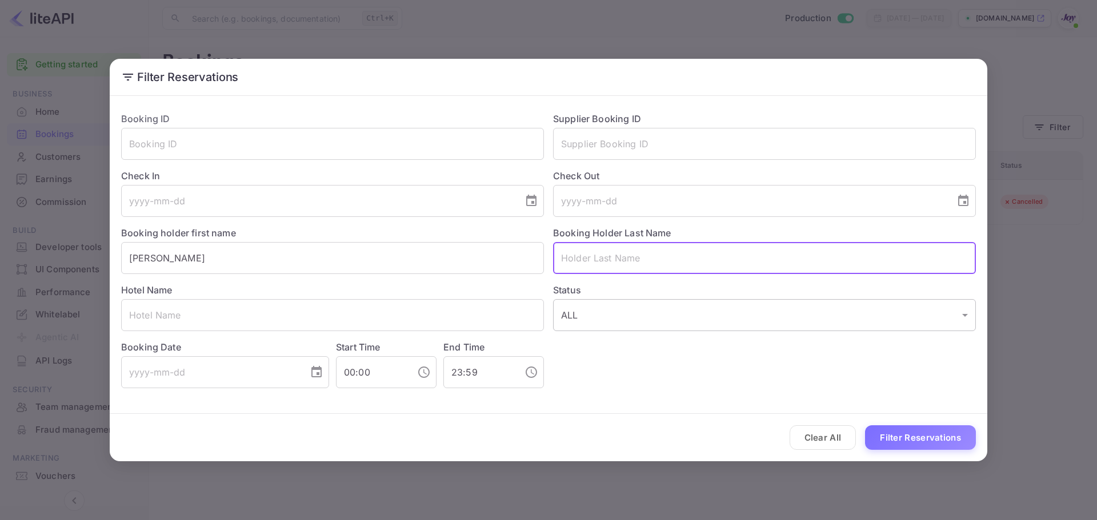
paste input "[PERSON_NAME]"
type input "[PERSON_NAME]"
click at [889, 440] on button "Filter Reservations" at bounding box center [920, 438] width 111 height 25
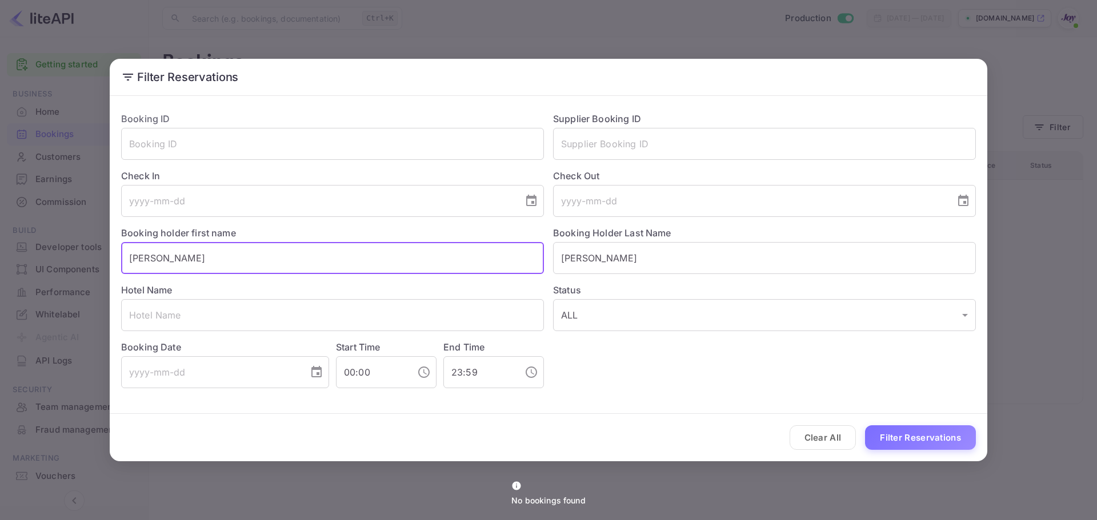
drag, startPoint x: 190, startPoint y: 262, endPoint x: 50, endPoint y: 257, distance: 140.6
click at [50, 257] on div "Filter Reservations Booking ID ​ Supplier Booking ID ​ Check In ​ Check Out ​ B…" at bounding box center [548, 260] width 1097 height 520
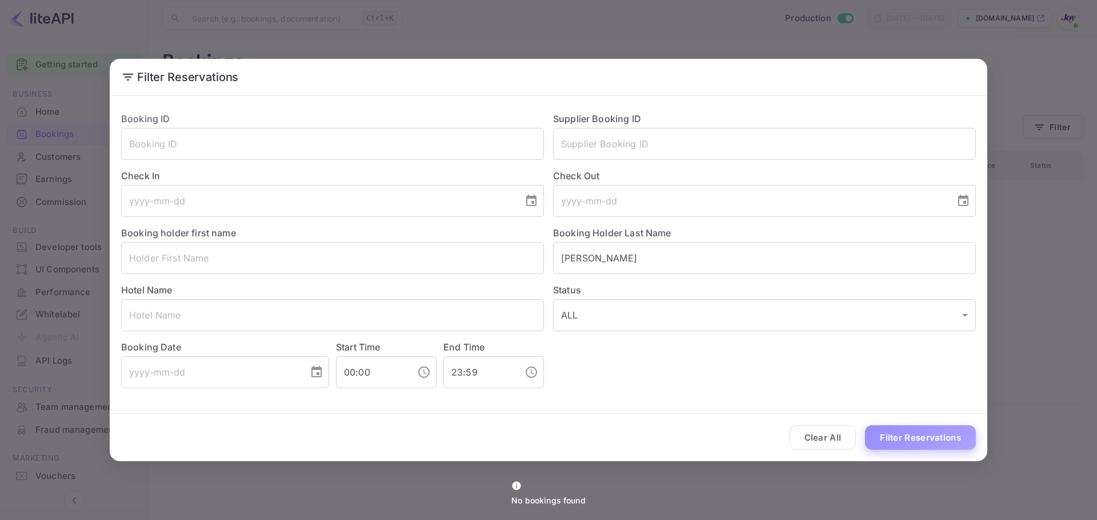
click at [935, 440] on button "Filter Reservations" at bounding box center [920, 438] width 111 height 25
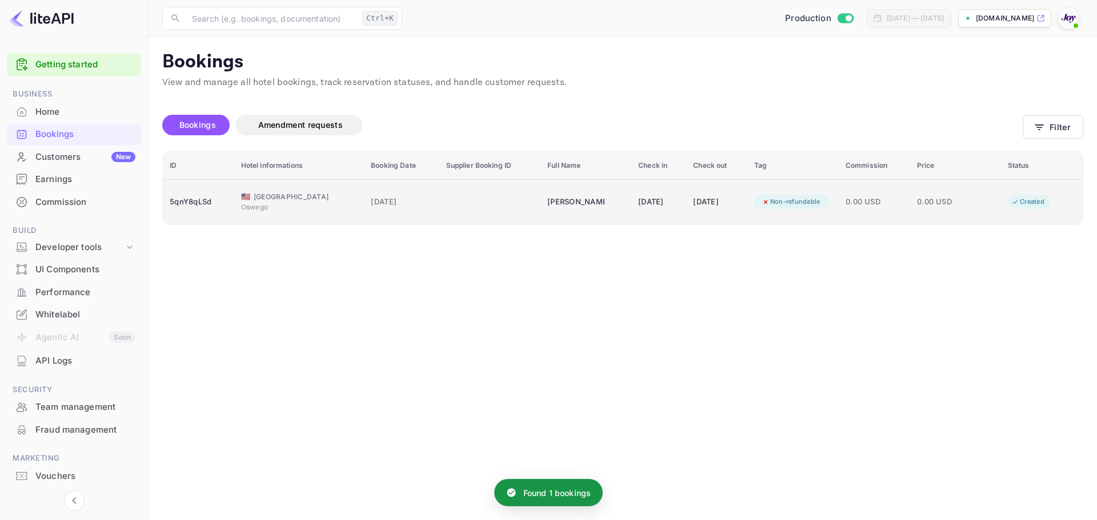
click at [401, 206] on span "[DATE]" at bounding box center [401, 202] width 61 height 13
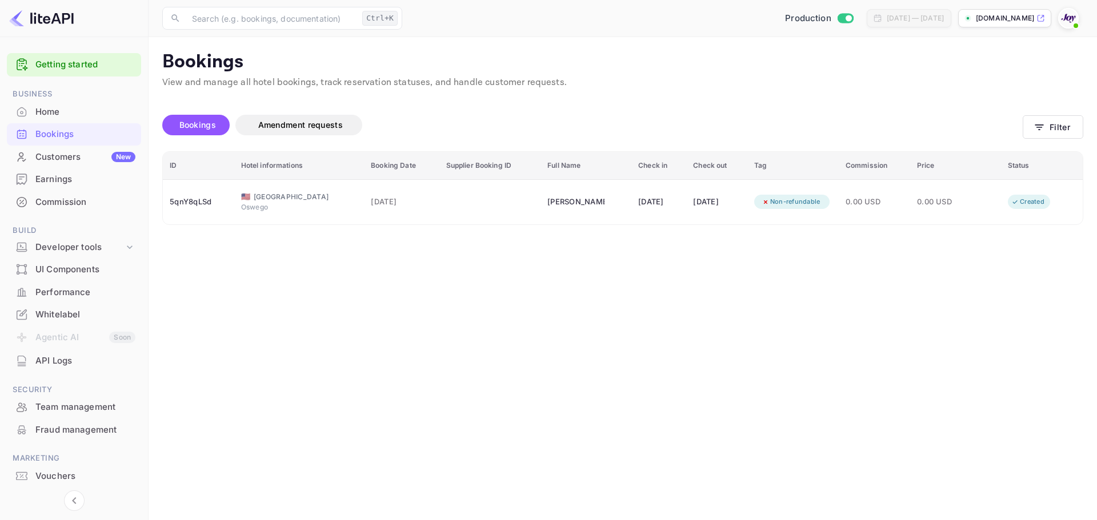
scroll to position [255, 0]
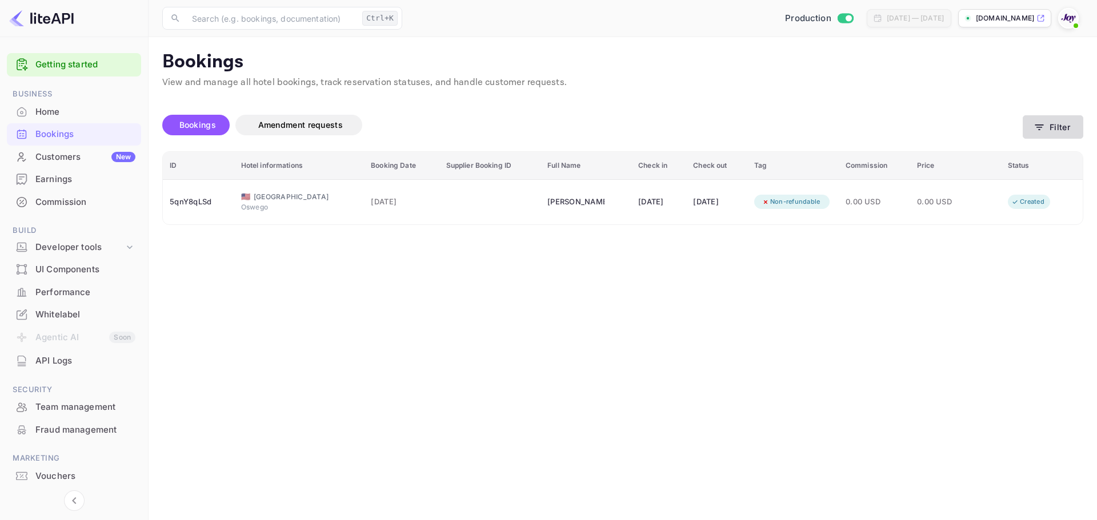
click at [1049, 125] on button "Filter" at bounding box center [1052, 126] width 61 height 23
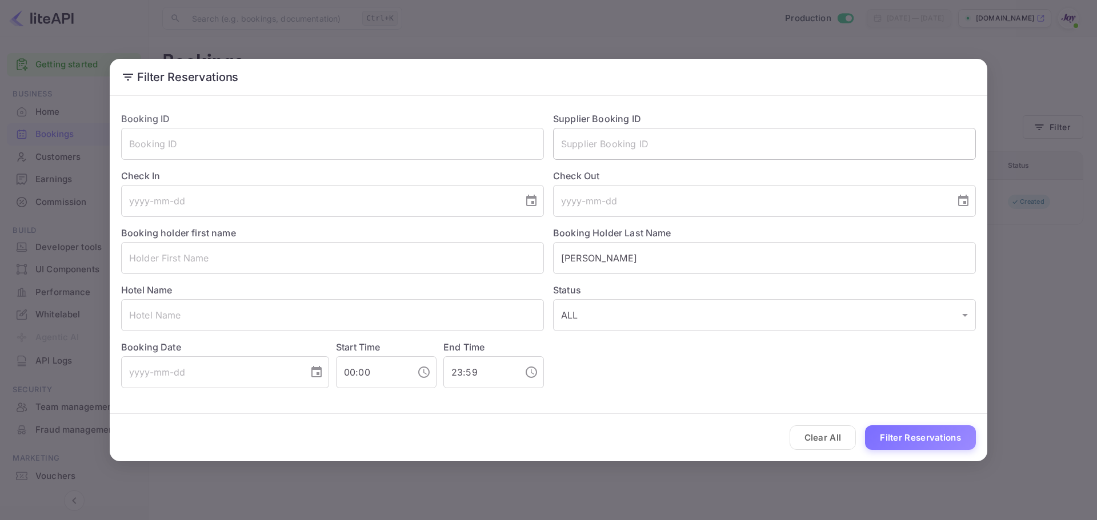
click at [596, 150] on input "text" at bounding box center [764, 144] width 423 height 32
paste input "8454432"
type input "8454432"
drag, startPoint x: 619, startPoint y: 259, endPoint x: 351, endPoint y: 298, distance: 270.7
click at [351, 298] on div "Booking ID ​ Supplier Booking ID 8454432 ​ Check In ​ Check Out ​ Booking holde…" at bounding box center [544, 246] width 864 height 286
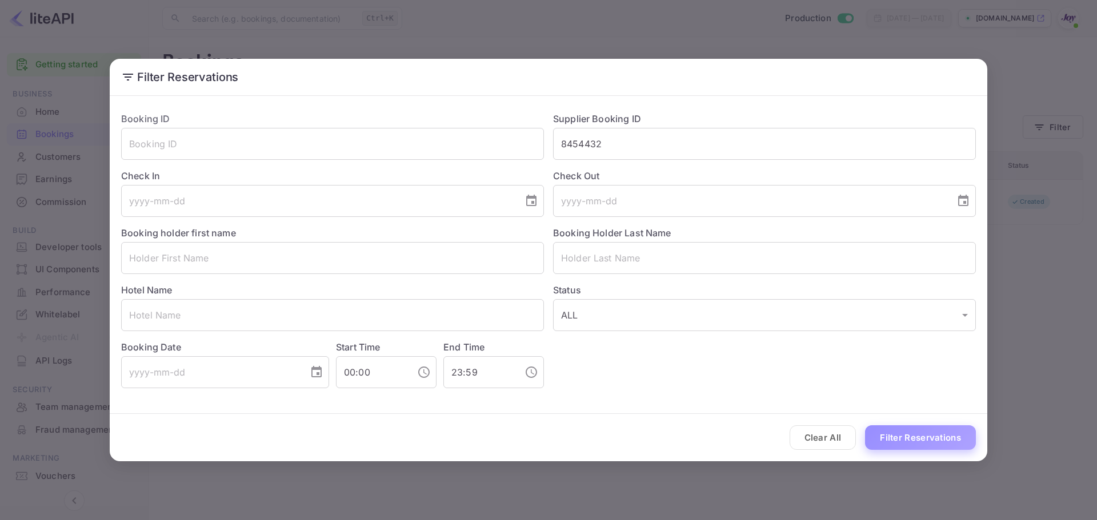
click at [915, 427] on button "Filter Reservations" at bounding box center [920, 438] width 111 height 25
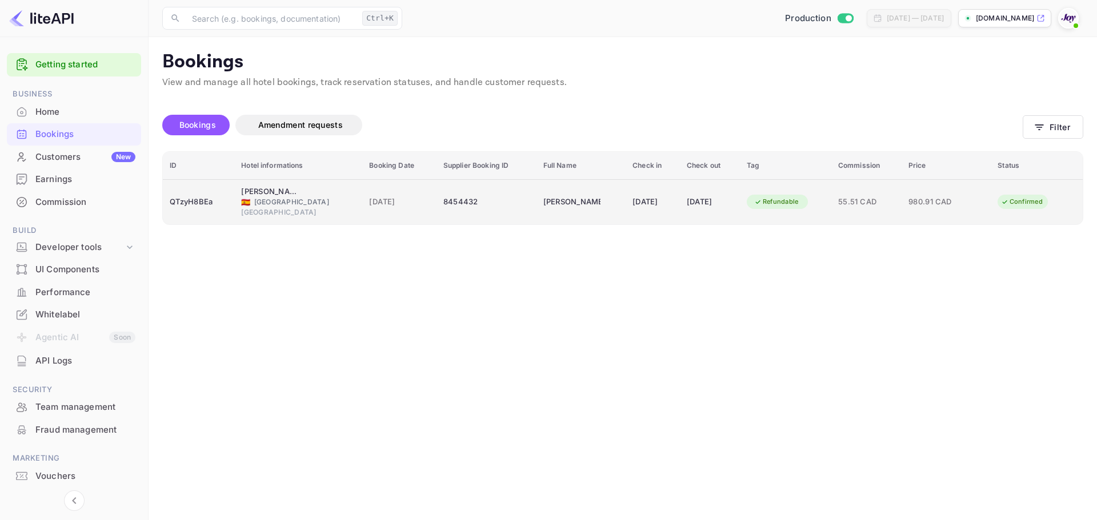
click at [493, 193] on div "8454432" at bounding box center [486, 202] width 86 height 18
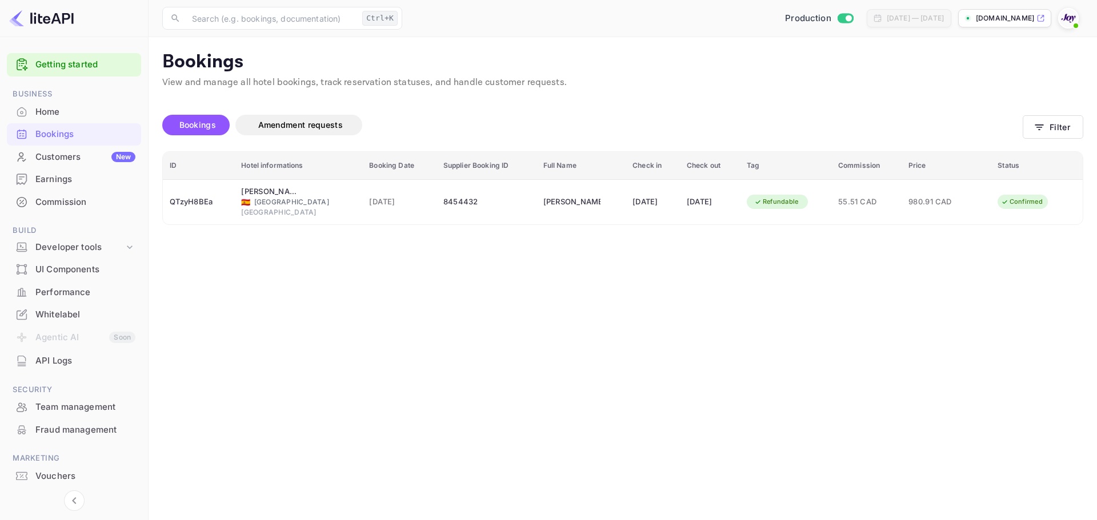
click at [1056, 124] on button "Filter" at bounding box center [1052, 126] width 61 height 23
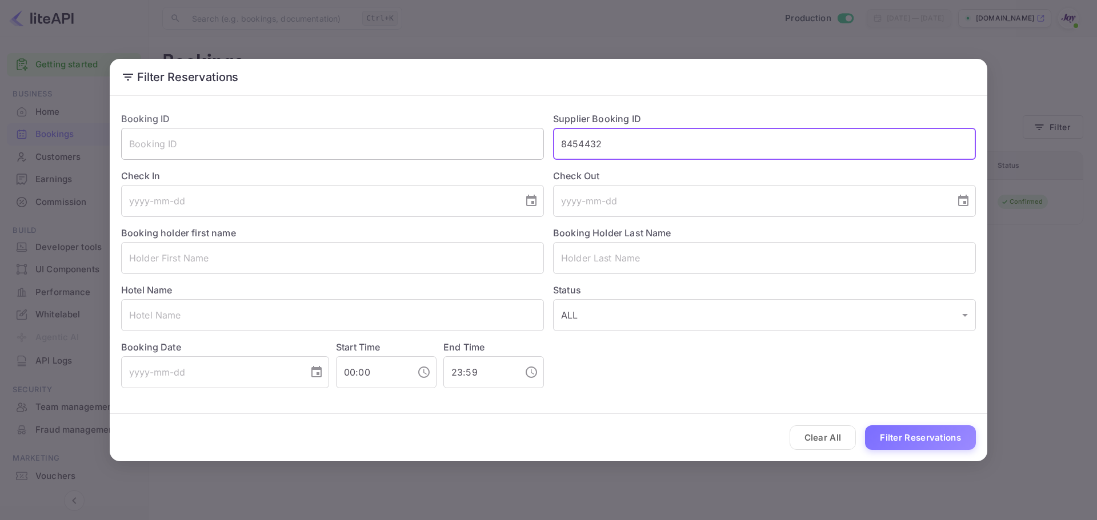
drag, startPoint x: 654, startPoint y: 148, endPoint x: 343, endPoint y: 147, distance: 311.3
click at [343, 141] on div "Booking ID ​ Supplier Booking ID 8454432 ​ Check In ​ Check Out ​ Booking holde…" at bounding box center [544, 246] width 864 height 286
click at [198, 257] on input "text" at bounding box center [332, 258] width 423 height 32
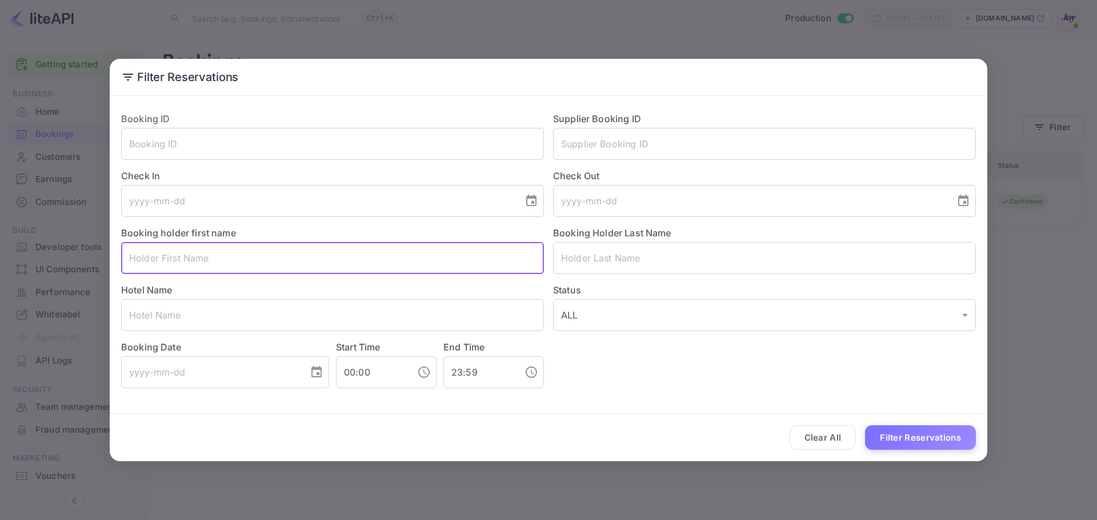
paste input "[PERSON_NAME]"
drag, startPoint x: 207, startPoint y: 258, endPoint x: 171, endPoint y: 260, distance: 36.1
click at [171, 260] on input "[PERSON_NAME]" at bounding box center [332, 258] width 423 height 32
type input "Salvador"
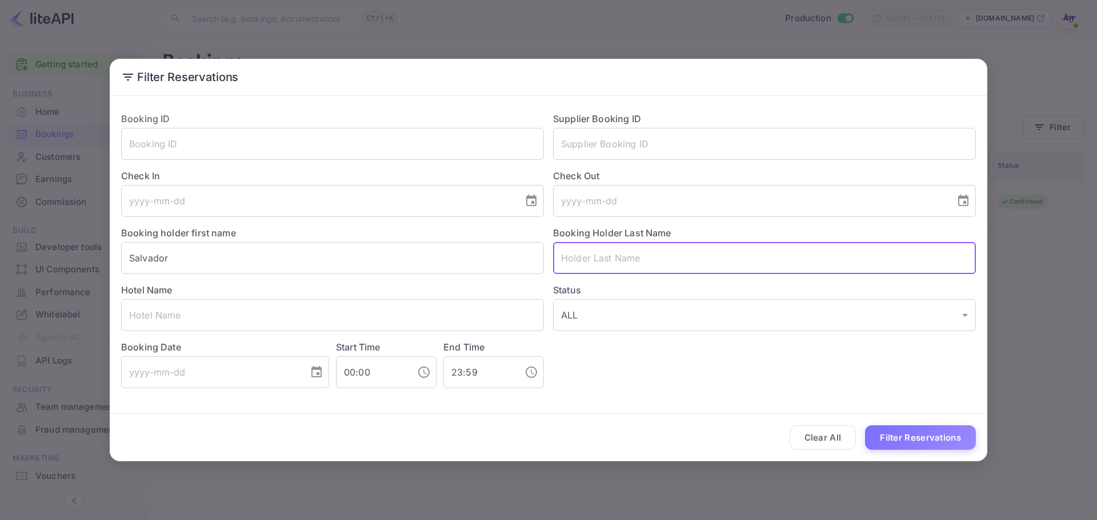
paste input "[PERSON_NAME]"
type input "[PERSON_NAME]"
drag, startPoint x: 940, startPoint y: 434, endPoint x: 577, endPoint y: 176, distance: 444.9
click at [940, 434] on button "Filter Reservations" at bounding box center [920, 438] width 111 height 25
